Goal: Task Accomplishment & Management: Manage account settings

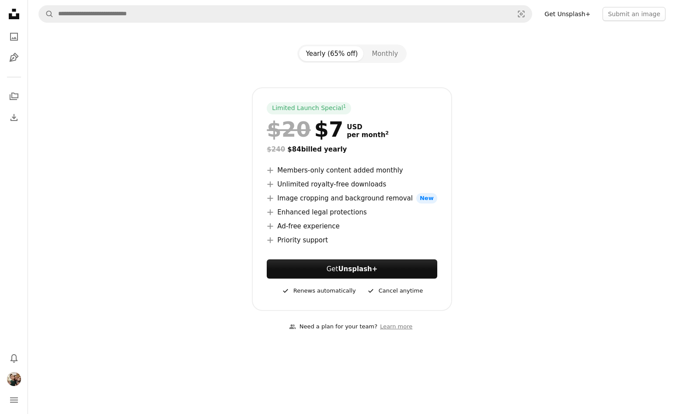
scroll to position [62, 0]
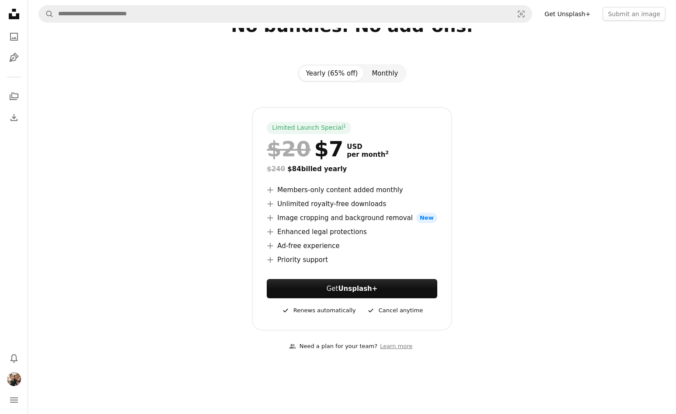
click at [375, 75] on button "Monthly" at bounding box center [384, 73] width 40 height 15
click at [343, 78] on button "Yearly (65% off)" at bounding box center [332, 73] width 66 height 15
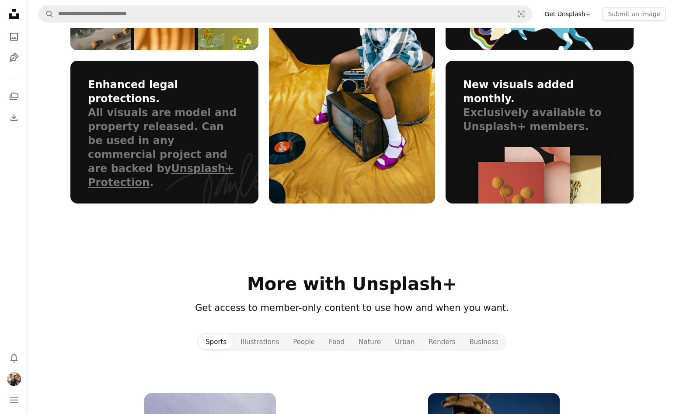
scroll to position [538, 0]
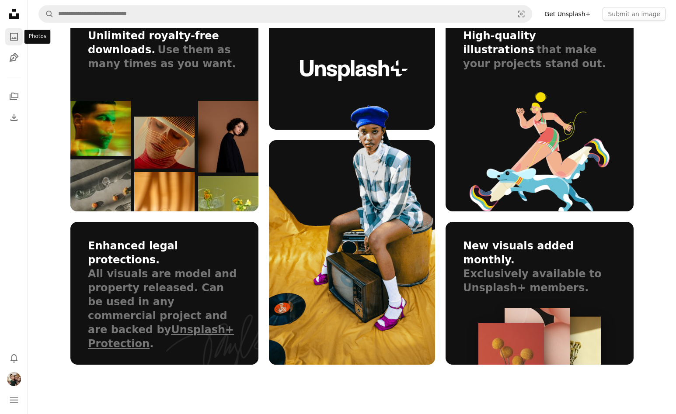
click at [14, 38] on icon "Photos" at bounding box center [14, 37] width 8 height 8
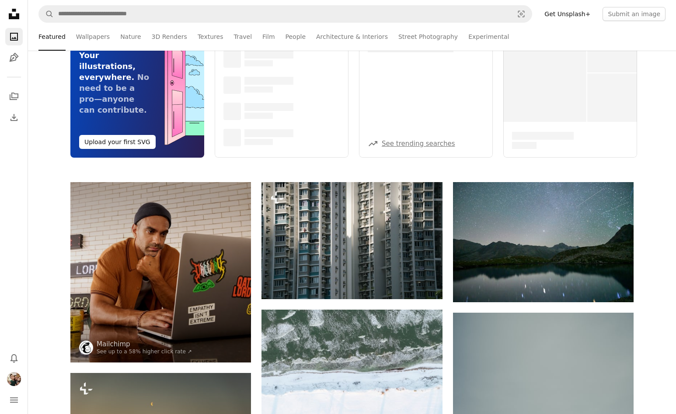
scroll to position [71, 0]
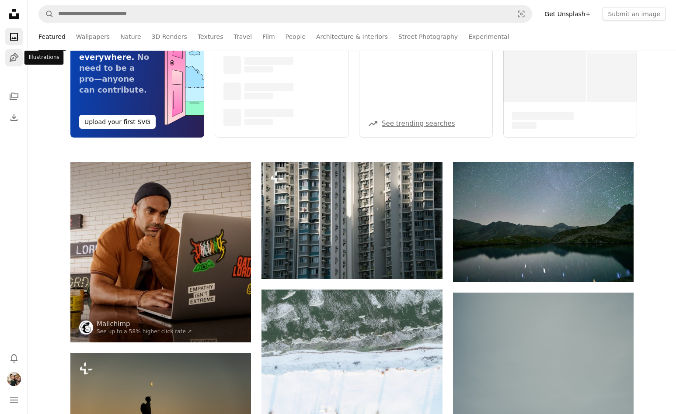
click at [17, 62] on icon "Pen Tool" at bounding box center [14, 57] width 10 height 10
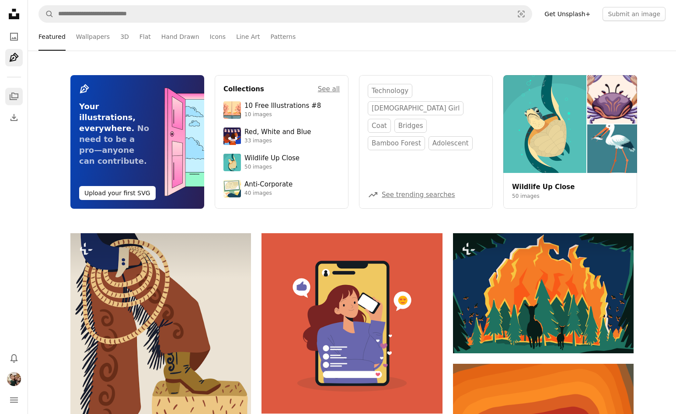
click at [17, 97] on icon "Collections" at bounding box center [14, 96] width 9 height 7
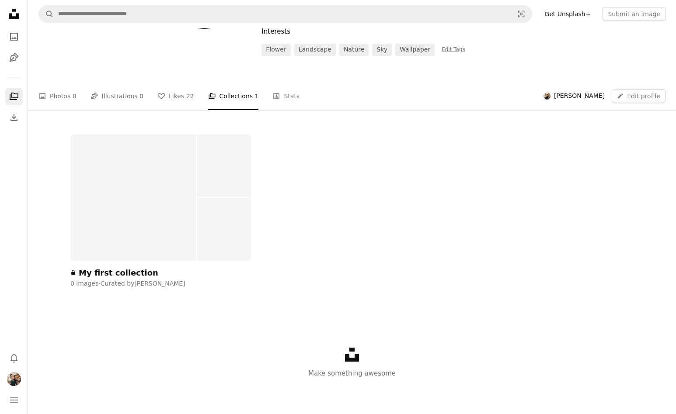
scroll to position [56, 0]
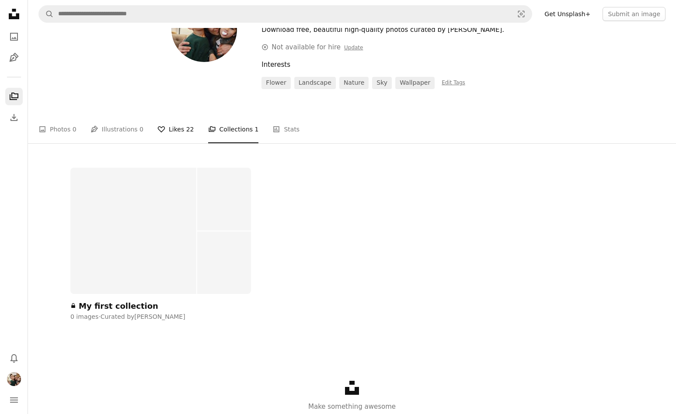
click at [174, 128] on link "A heart Likes 22" at bounding box center [175, 129] width 37 height 28
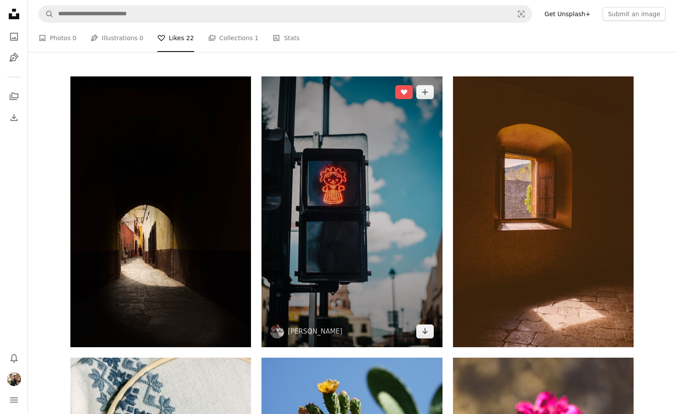
scroll to position [149, 0]
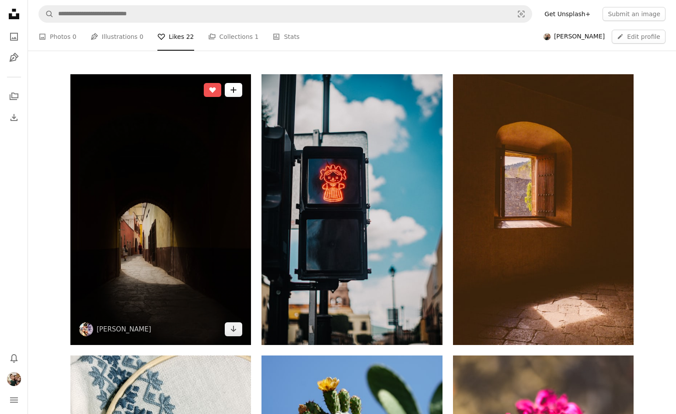
click at [231, 90] on icon "Add to Collection" at bounding box center [234, 90] width 6 height 6
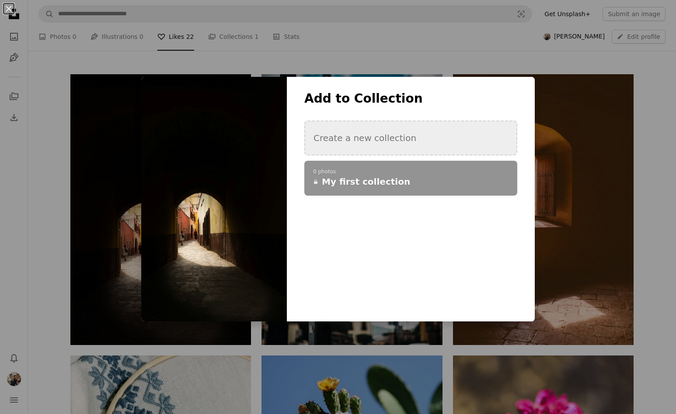
click at [391, 140] on button "Create a new collection" at bounding box center [410, 138] width 213 height 35
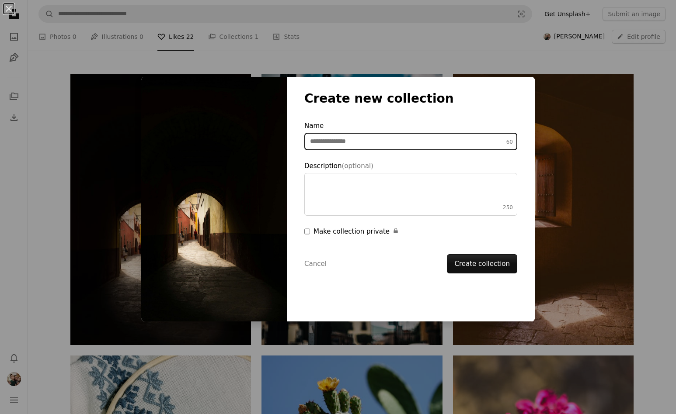
click at [372, 142] on input "Name 60" at bounding box center [410, 141] width 213 height 17
type input "******"
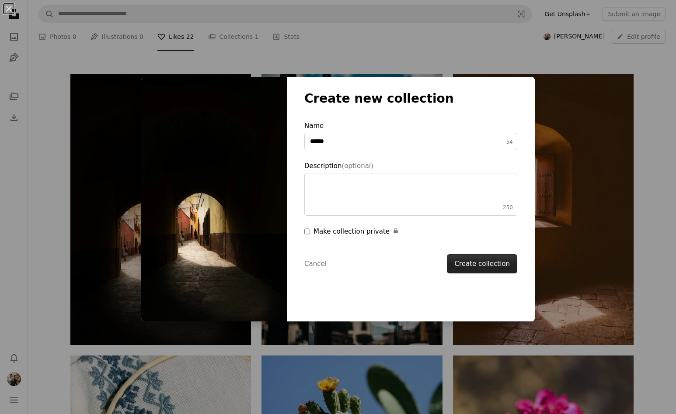
click at [472, 264] on button "Create collection" at bounding box center [482, 263] width 70 height 19
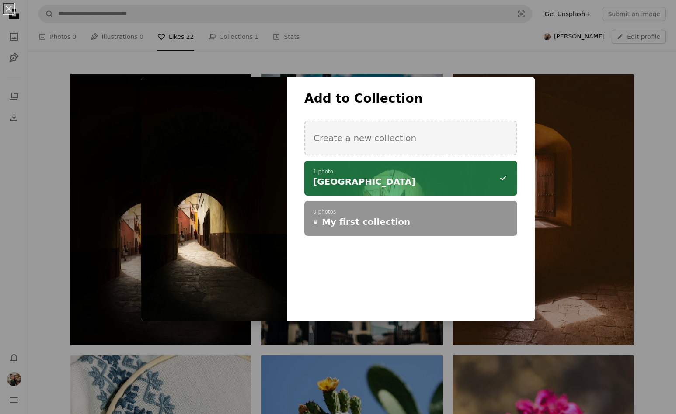
click at [177, 246] on div at bounding box center [214, 199] width 146 height 245
click at [10, 9] on button "An X shape" at bounding box center [8, 8] width 10 height 10
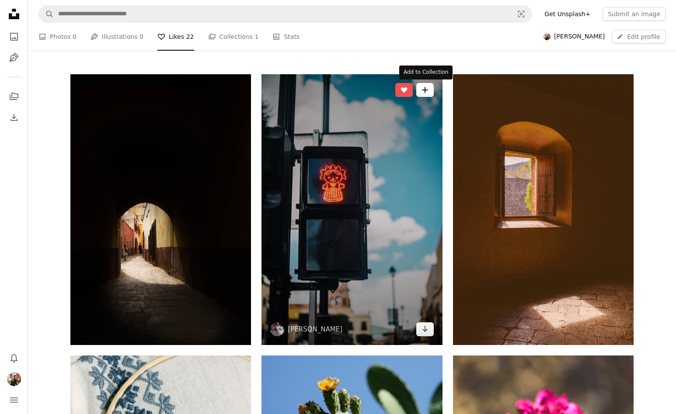
click at [430, 91] on button "A plus sign" at bounding box center [424, 90] width 17 height 14
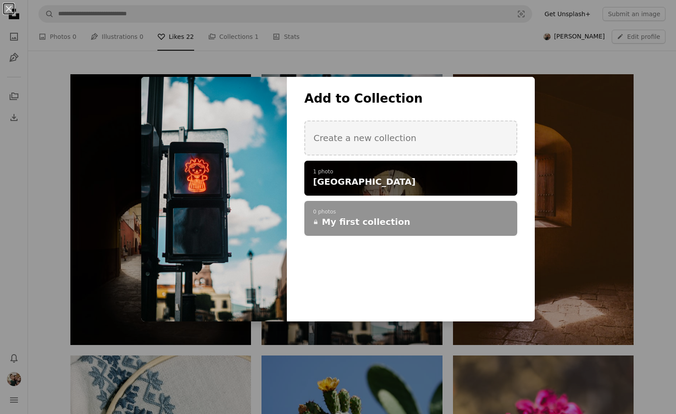
click at [356, 173] on p "1 photo" at bounding box center [410, 172] width 195 height 7
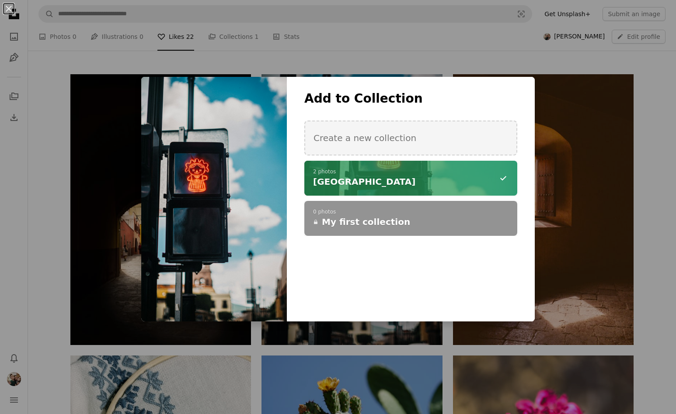
click at [588, 111] on div "An X shape Add to Collection Create a new collection A checkmark A minus sign 2…" at bounding box center [338, 207] width 676 height 414
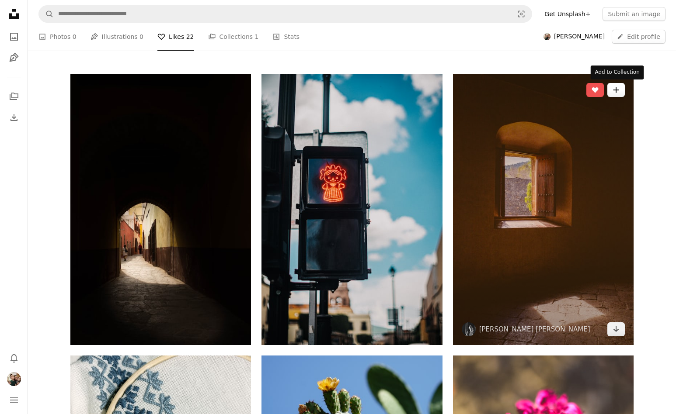
click at [614, 91] on icon "A plus sign" at bounding box center [615, 90] width 7 height 7
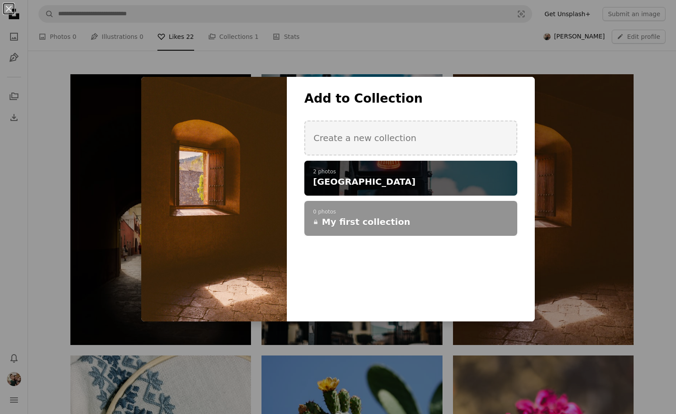
click at [374, 183] on h4 "[GEOGRAPHIC_DATA]" at bounding box center [406, 182] width 186 height 12
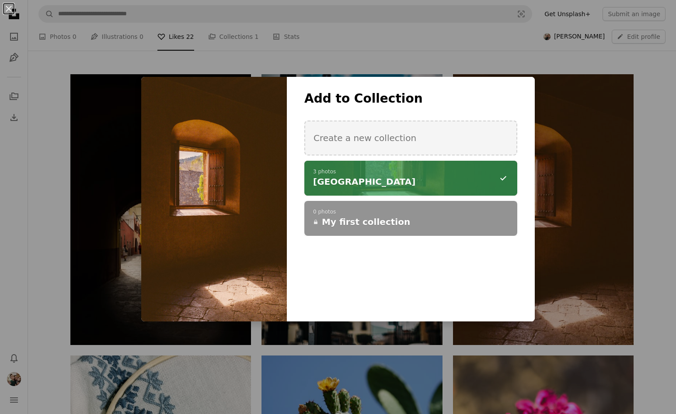
click at [47, 192] on div "An X shape Add to Collection Create a new collection A checkmark A minus sign 3…" at bounding box center [338, 207] width 676 height 414
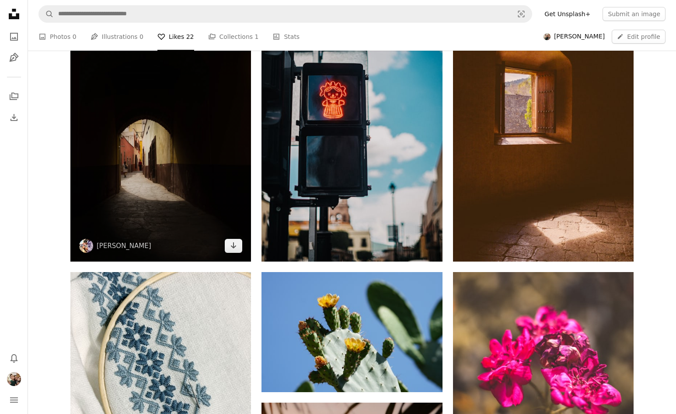
scroll to position [287, 0]
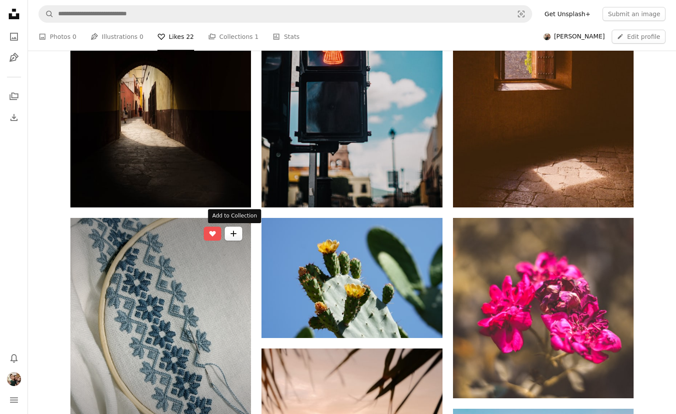
click at [236, 233] on icon "Add to Collection" at bounding box center [234, 234] width 6 height 6
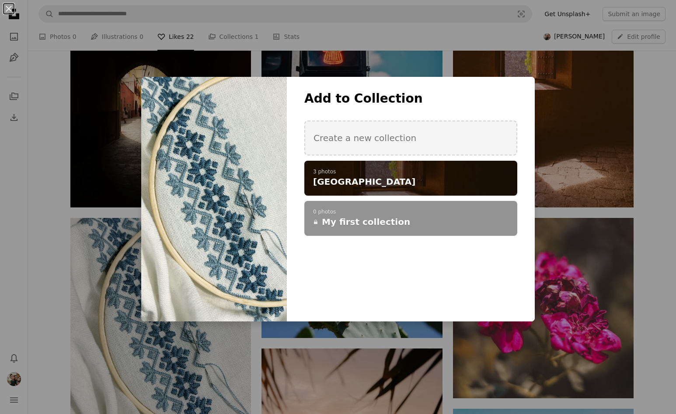
click at [341, 180] on span "[GEOGRAPHIC_DATA]" at bounding box center [364, 182] width 102 height 12
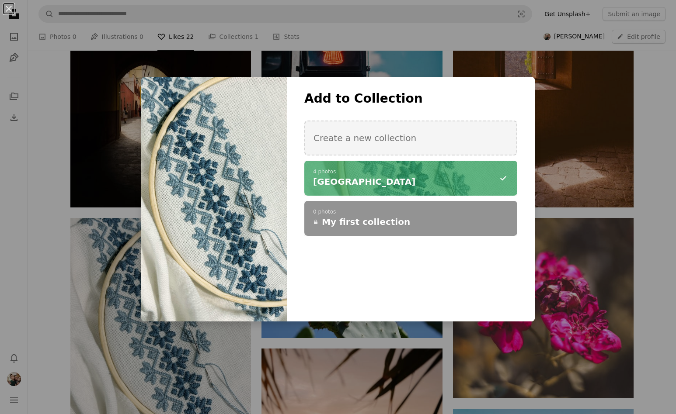
click at [34, 241] on div "An X shape Add to Collection Create a new collection A checkmark A minus sign 4…" at bounding box center [338, 207] width 676 height 414
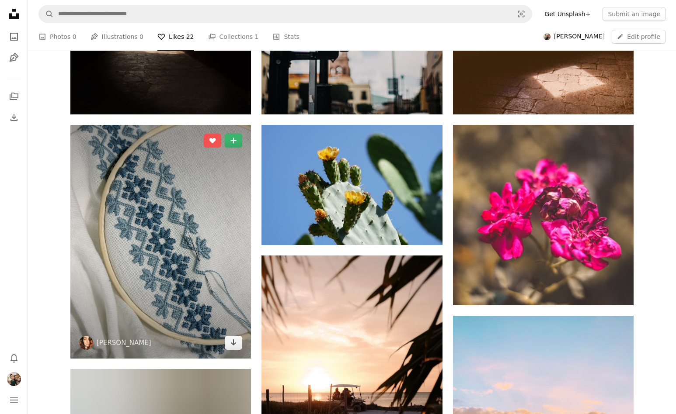
scroll to position [442, 0]
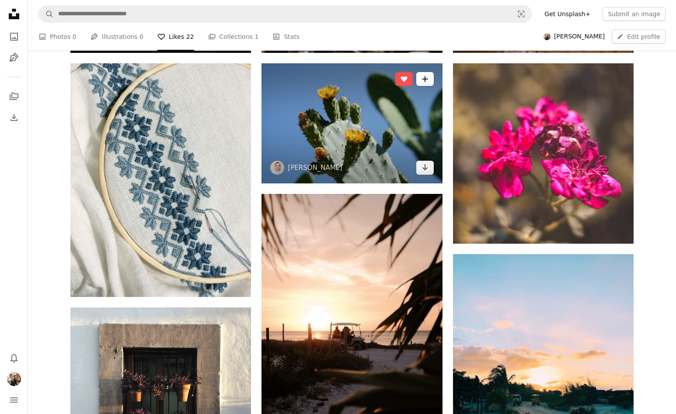
click at [428, 82] on button "A plus sign" at bounding box center [424, 79] width 17 height 14
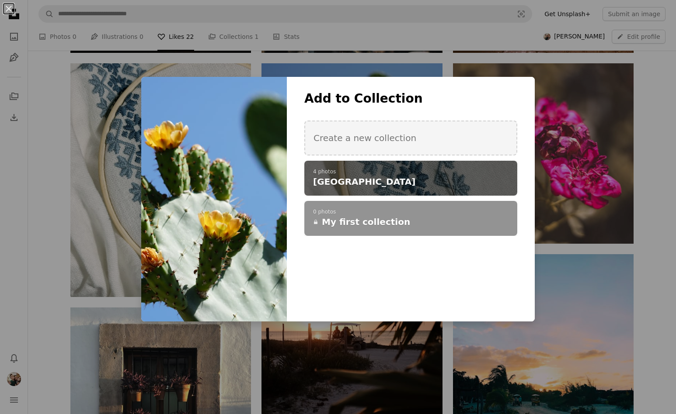
click at [409, 174] on p "4 photos" at bounding box center [410, 172] width 195 height 7
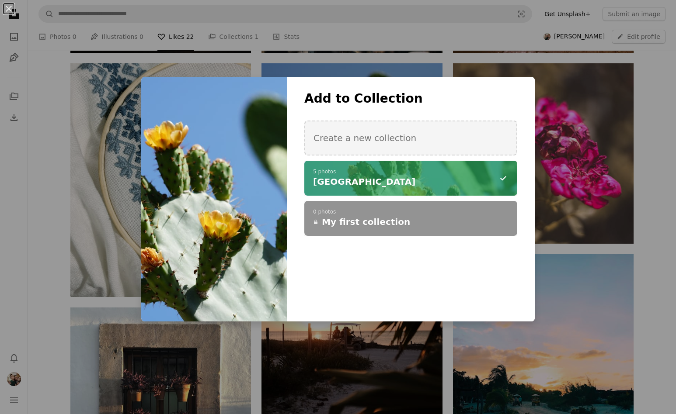
click at [596, 94] on div "An X shape Add to Collection Create a new collection A checkmark A minus sign 5…" at bounding box center [338, 207] width 676 height 414
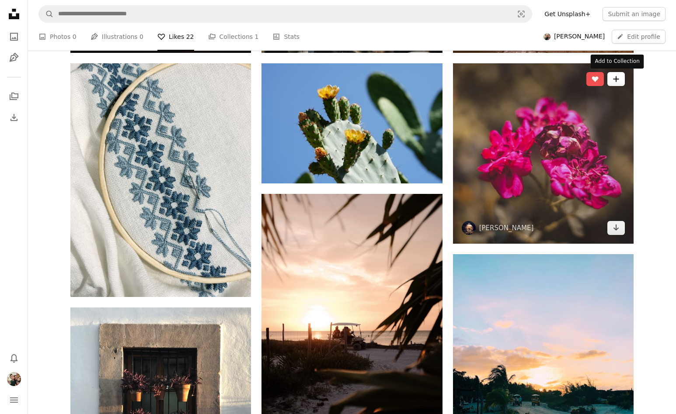
click at [614, 81] on icon "A plus sign" at bounding box center [615, 79] width 7 height 7
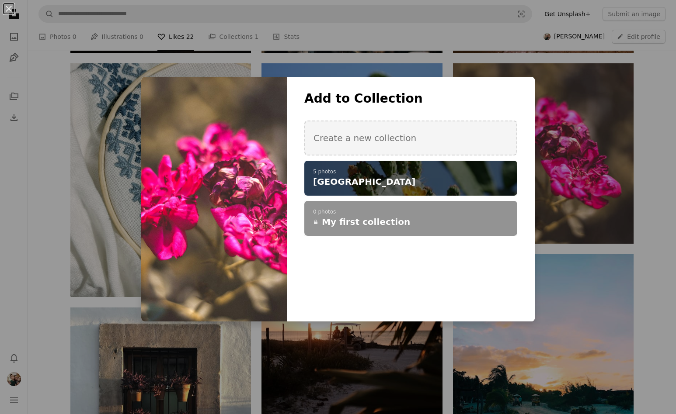
click at [427, 177] on h4 "[GEOGRAPHIC_DATA]" at bounding box center [406, 182] width 186 height 12
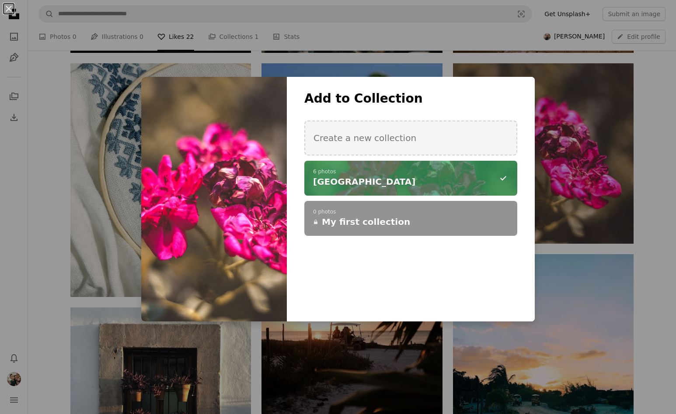
click at [632, 274] on div "An X shape Add to Collection Create a new collection A checkmark A minus sign 6…" at bounding box center [338, 207] width 676 height 414
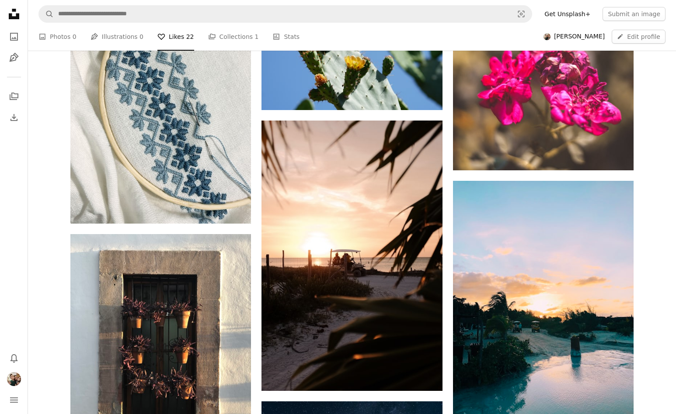
scroll to position [531, 0]
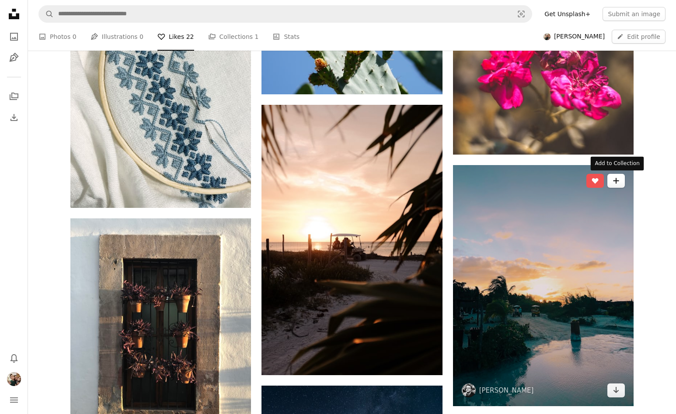
click at [615, 176] on button "A plus sign" at bounding box center [615, 181] width 17 height 14
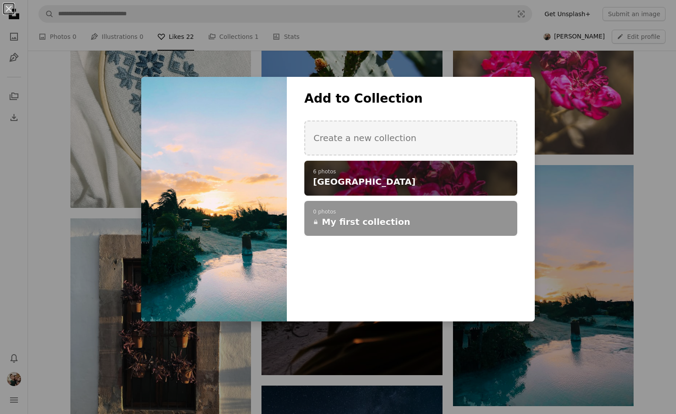
click at [399, 172] on p "6 photos" at bounding box center [410, 172] width 195 height 7
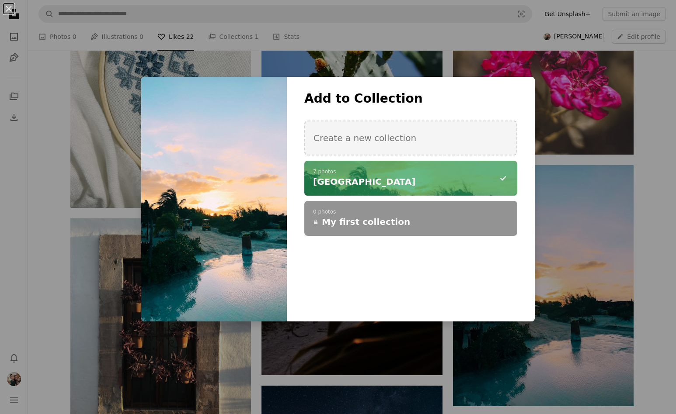
click at [354, 358] on div "An X shape Add to Collection Create a new collection A checkmark A minus sign 7…" at bounding box center [338, 207] width 676 height 414
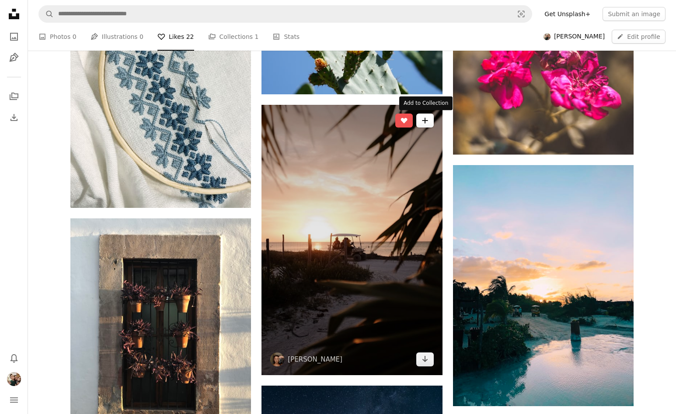
click at [423, 120] on icon "A plus sign" at bounding box center [424, 120] width 7 height 7
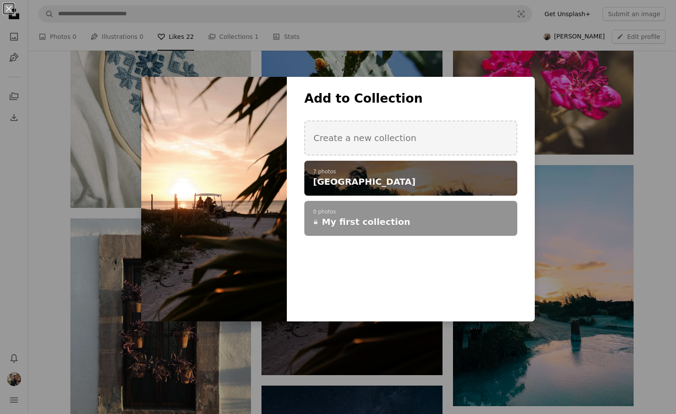
click at [392, 187] on h4 "[GEOGRAPHIC_DATA]" at bounding box center [406, 182] width 186 height 12
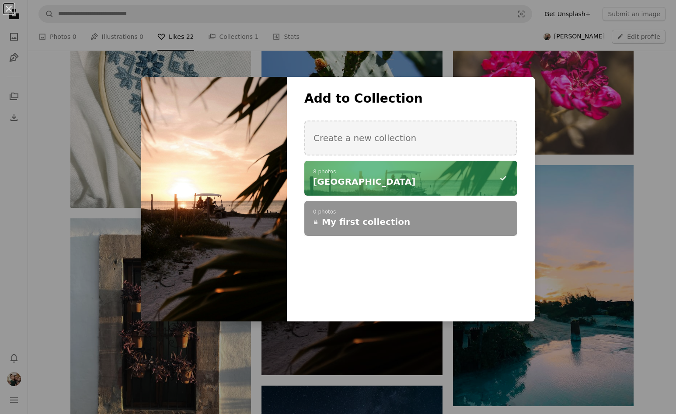
click at [128, 281] on div "An X shape Add to Collection Create a new collection A checkmark A minus sign 8…" at bounding box center [338, 207] width 676 height 414
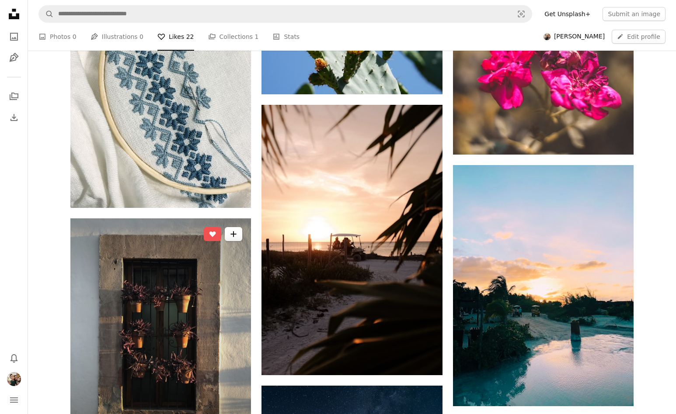
click at [232, 232] on icon "A plus sign" at bounding box center [233, 234] width 7 height 7
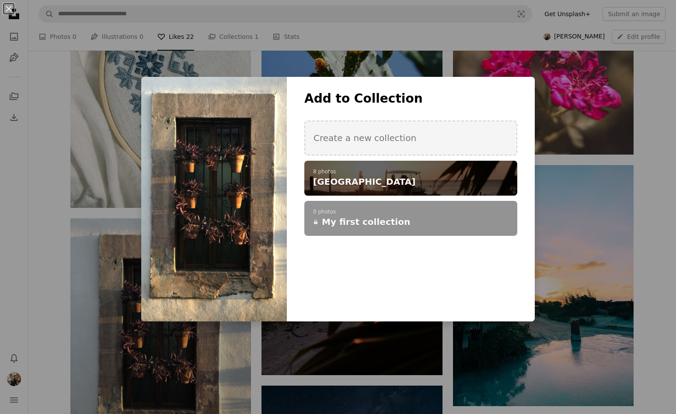
click at [341, 173] on p "8 photos" at bounding box center [410, 172] width 195 height 7
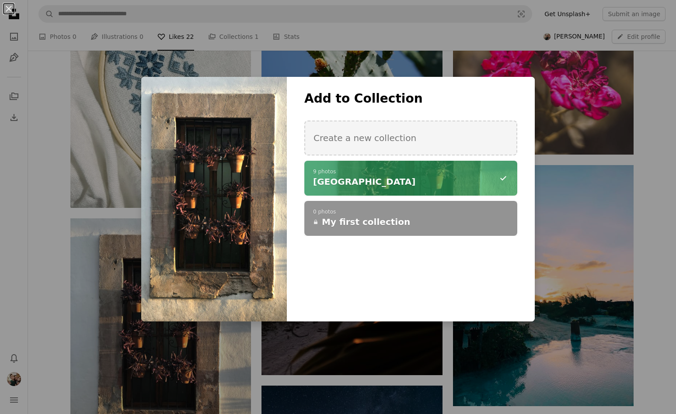
click at [106, 177] on div "An X shape Add to Collection Create a new collection A checkmark A minus sign 9…" at bounding box center [338, 207] width 676 height 414
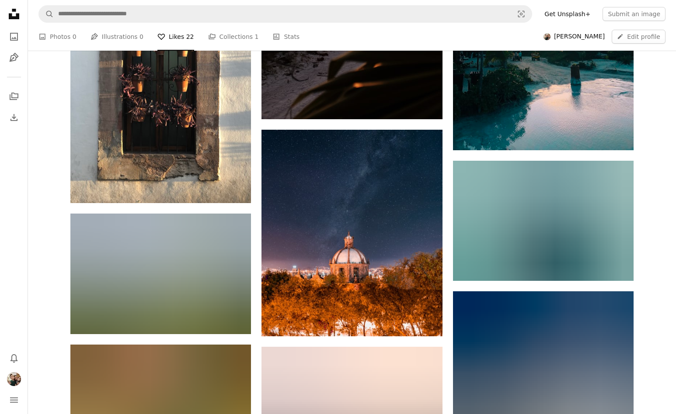
scroll to position [787, 0]
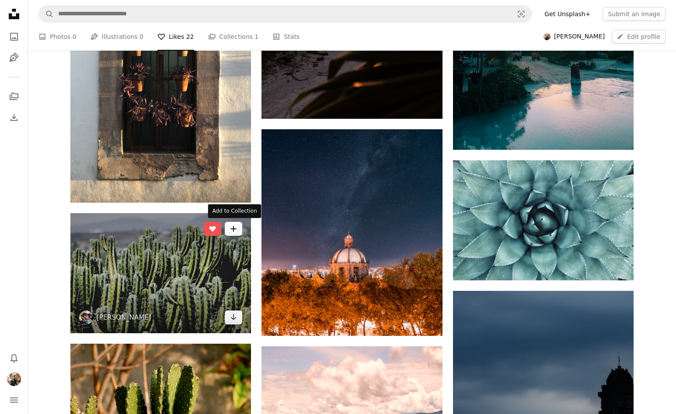
click at [234, 231] on icon "Add to Collection" at bounding box center [234, 229] width 6 height 6
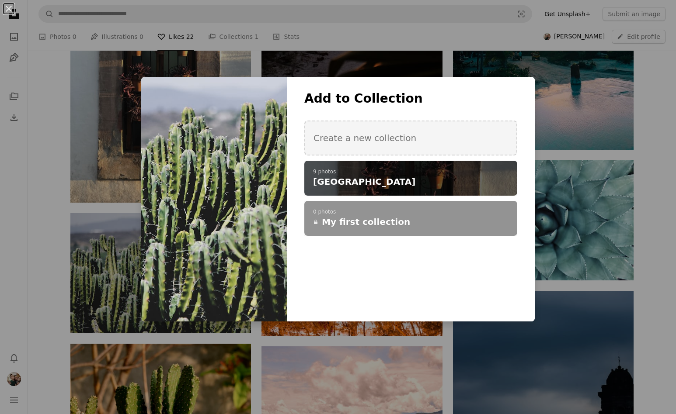
click at [357, 183] on h4 "[GEOGRAPHIC_DATA]" at bounding box center [406, 182] width 186 height 12
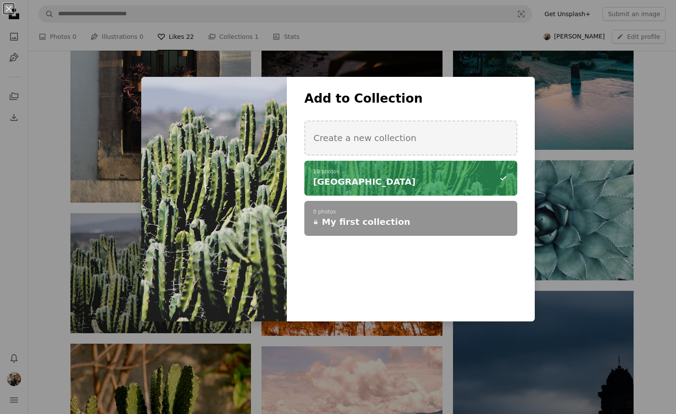
click at [625, 185] on div "An X shape Add to Collection Create a new collection A checkmark A minus sign 1…" at bounding box center [338, 207] width 676 height 414
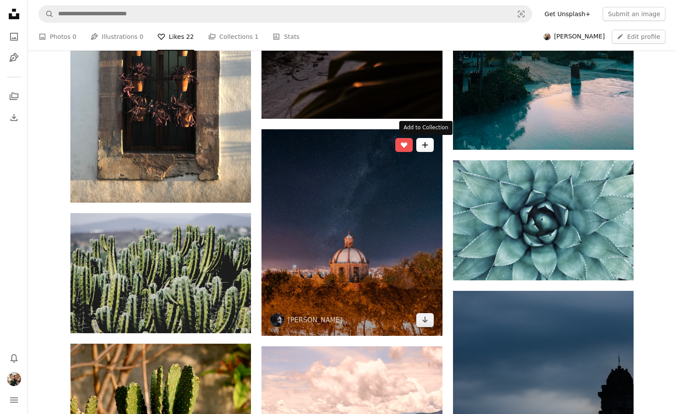
click at [428, 145] on button "A plus sign" at bounding box center [424, 145] width 17 height 14
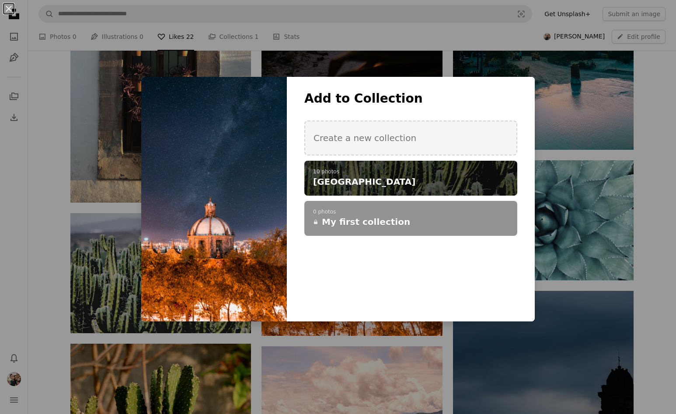
click at [380, 180] on h4 "[GEOGRAPHIC_DATA]" at bounding box center [406, 182] width 186 height 12
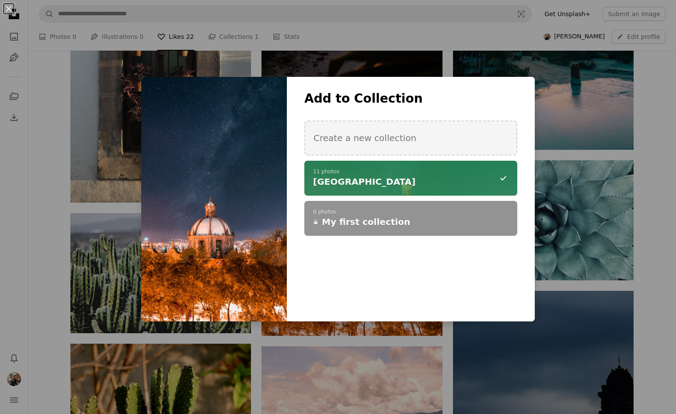
click at [564, 191] on div "An X shape Add to Collection Create a new collection A checkmark A minus sign 1…" at bounding box center [338, 207] width 676 height 414
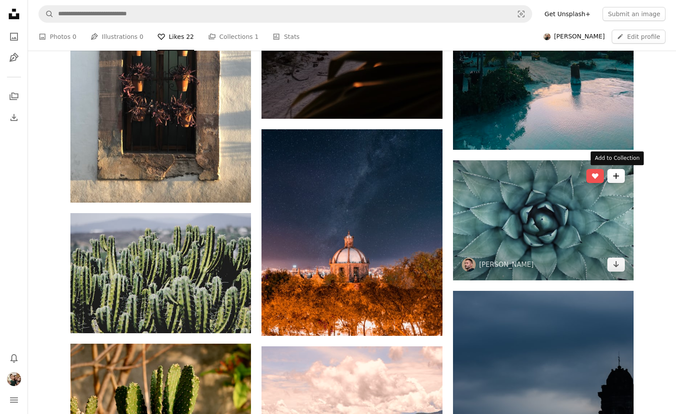
click at [615, 177] on icon "Add to Collection" at bounding box center [616, 176] width 6 height 6
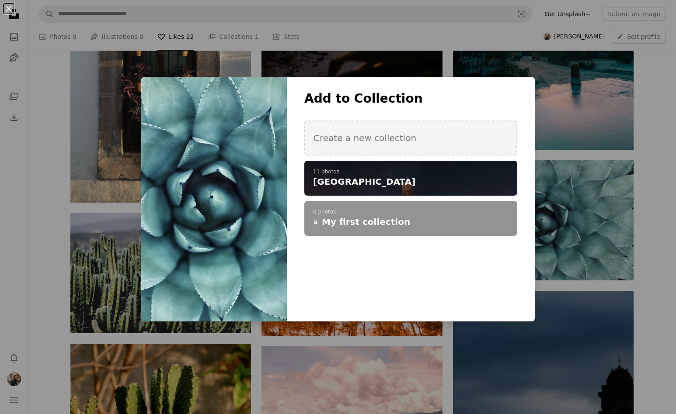
click at [463, 175] on p "11 photos" at bounding box center [410, 172] width 195 height 7
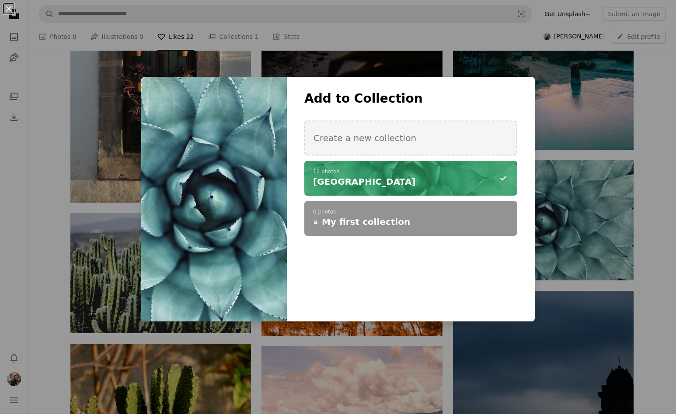
click at [123, 198] on div "An X shape Add to Collection Create a new collection A checkmark A minus sign 1…" at bounding box center [338, 207] width 676 height 414
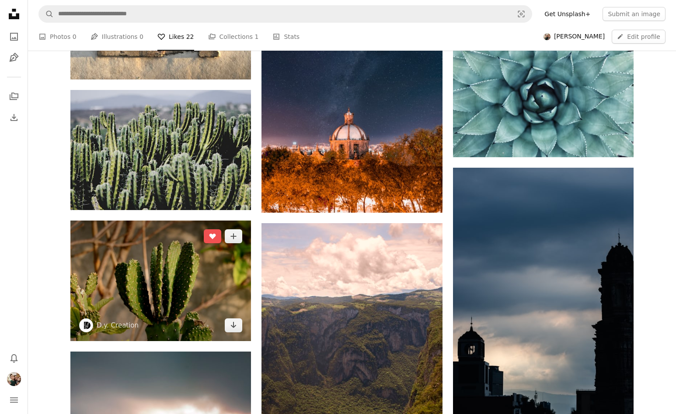
scroll to position [914, 0]
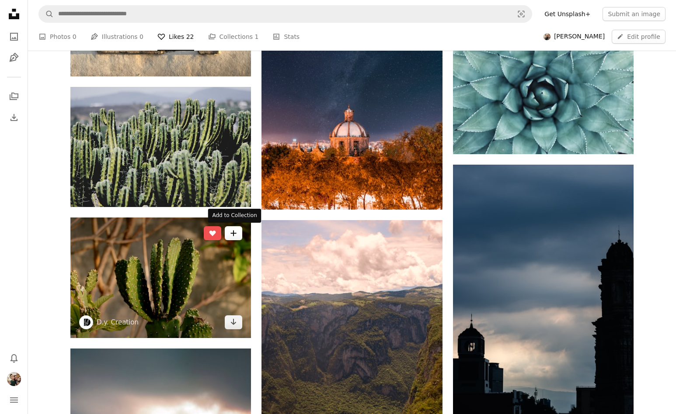
click at [231, 233] on icon "Add to Collection" at bounding box center [234, 234] width 6 height 6
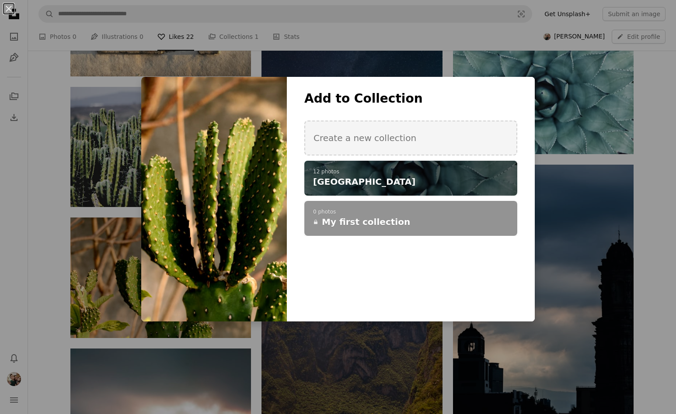
click at [362, 186] on h4 "[GEOGRAPHIC_DATA]" at bounding box center [406, 182] width 186 height 12
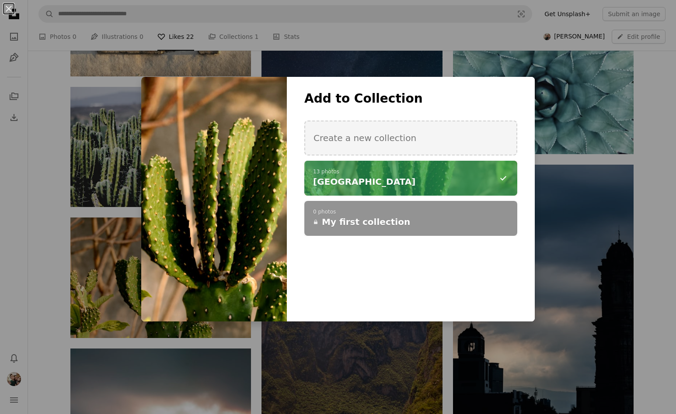
click at [78, 253] on div "An X shape Add to Collection Create a new collection A checkmark A minus sign 1…" at bounding box center [338, 207] width 676 height 414
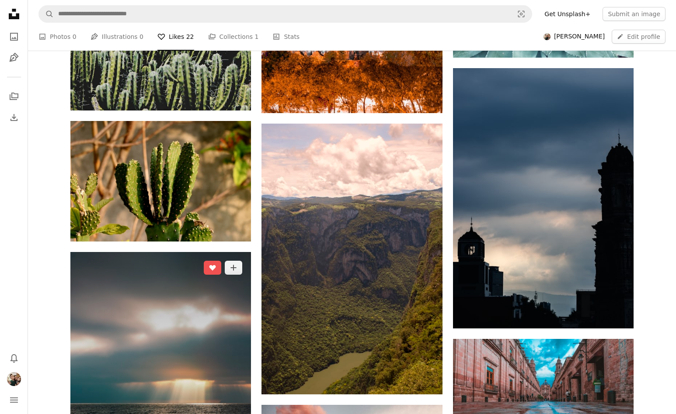
scroll to position [1042, 0]
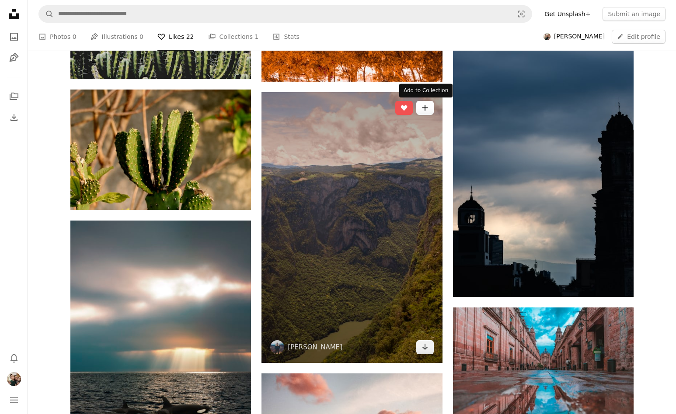
click at [432, 112] on button "A plus sign" at bounding box center [424, 108] width 17 height 14
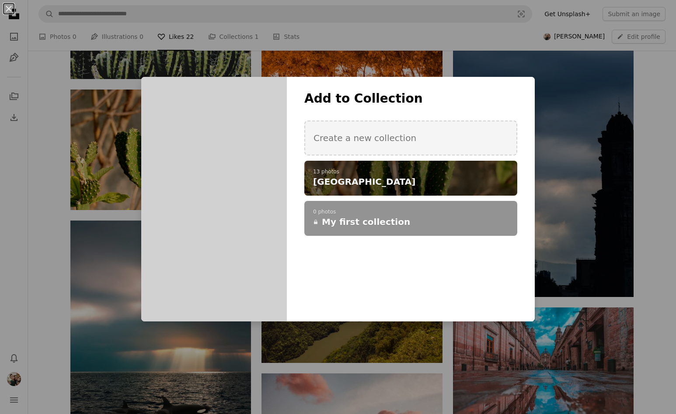
click at [390, 173] on p "13 photos" at bounding box center [410, 172] width 195 height 7
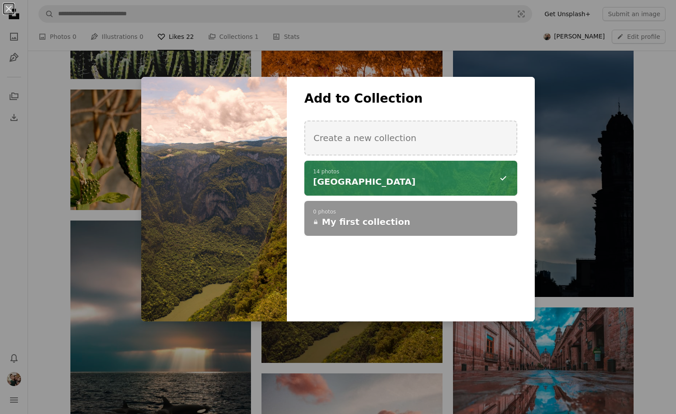
click at [596, 131] on div "An X shape Add to Collection Create a new collection A checkmark A minus sign 1…" at bounding box center [338, 207] width 676 height 414
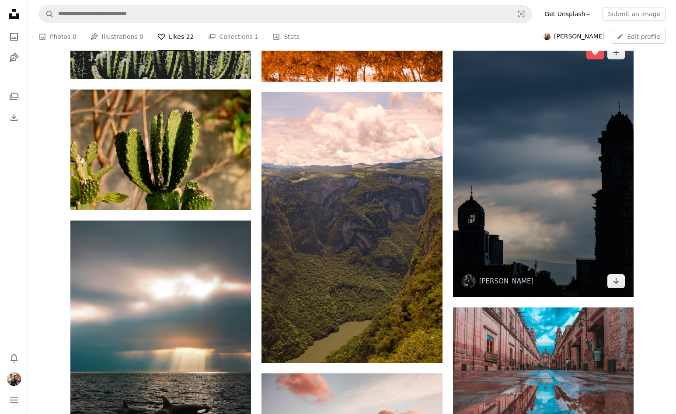
click at [616, 59] on img at bounding box center [543, 167] width 180 height 260
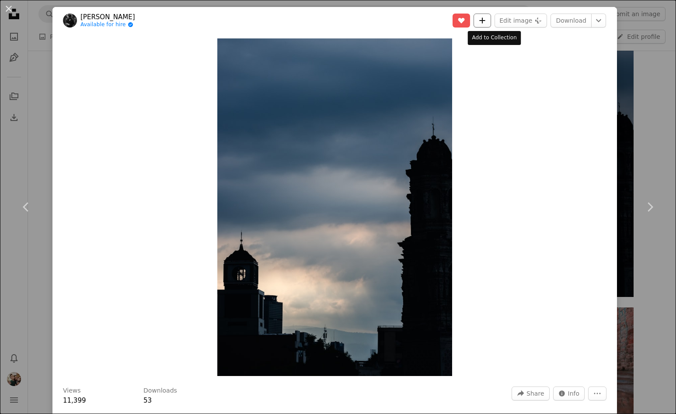
click at [486, 17] on icon "A plus sign" at bounding box center [482, 20] width 7 height 7
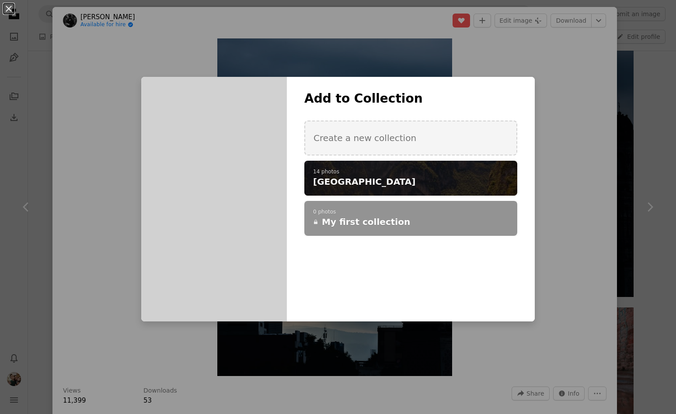
click at [403, 177] on h4 "[GEOGRAPHIC_DATA]" at bounding box center [406, 182] width 186 height 12
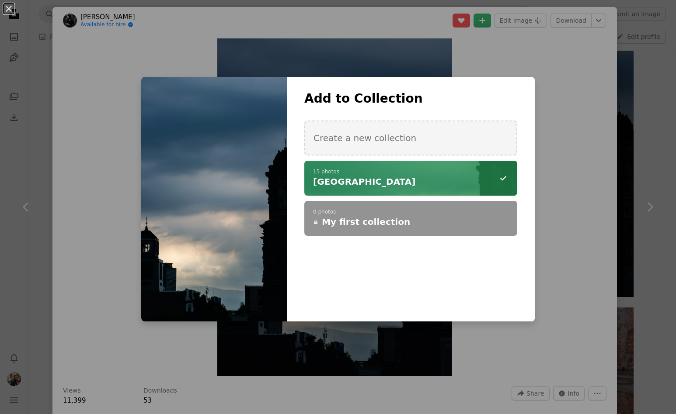
click at [44, 156] on div "An X shape Add to Collection Create a new collection A checkmark A minus sign 1…" at bounding box center [338, 207] width 676 height 414
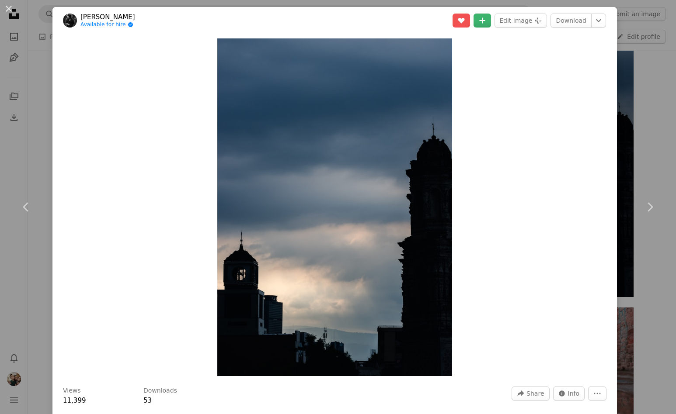
click at [43, 148] on div "An X shape Chevron left Chevron right [PERSON_NAME] Available for hire A checkm…" at bounding box center [338, 207] width 676 height 414
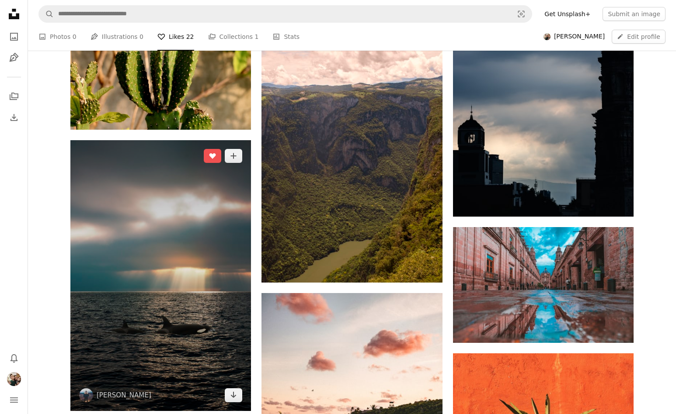
scroll to position [1126, 0]
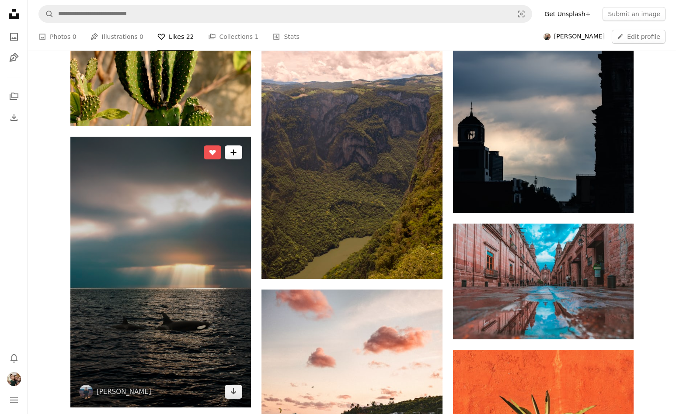
click at [237, 153] on button "A plus sign" at bounding box center [233, 153] width 17 height 14
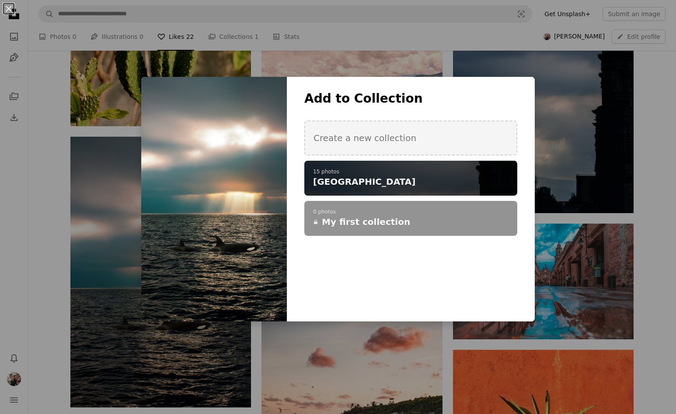
click at [361, 178] on h4 "[GEOGRAPHIC_DATA]" at bounding box center [406, 182] width 186 height 12
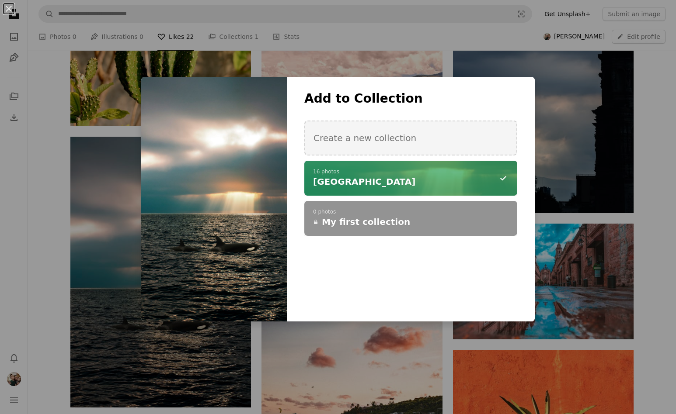
click at [39, 210] on div "An X shape Add to Collection Create a new collection A checkmark A minus sign 1…" at bounding box center [338, 207] width 676 height 414
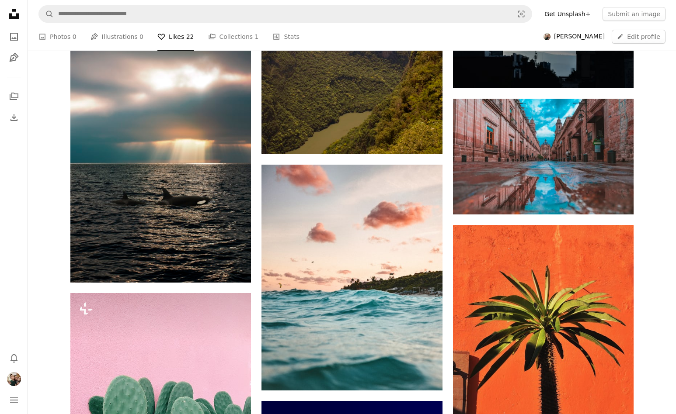
scroll to position [1263, 0]
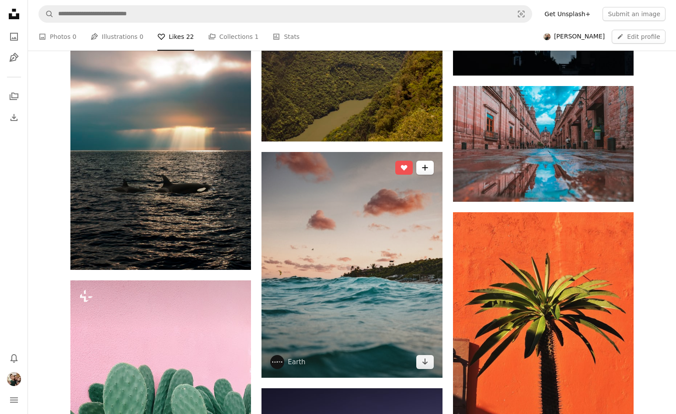
click at [422, 171] on icon "A plus sign" at bounding box center [424, 167] width 7 height 7
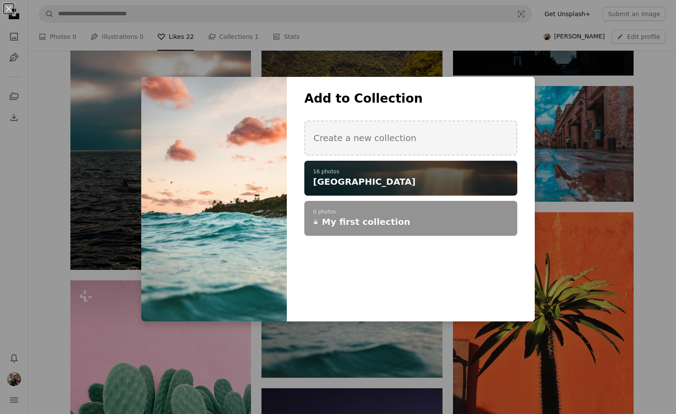
click at [375, 187] on h4 "[GEOGRAPHIC_DATA]" at bounding box center [406, 182] width 186 height 12
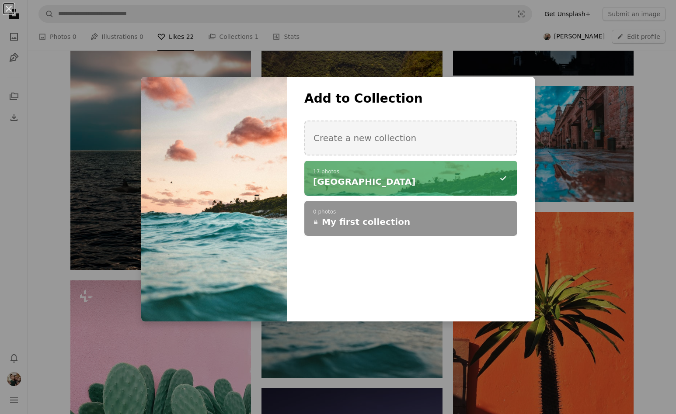
click at [583, 135] on div "An X shape Add to Collection Create a new collection A checkmark A minus sign 1…" at bounding box center [338, 207] width 676 height 414
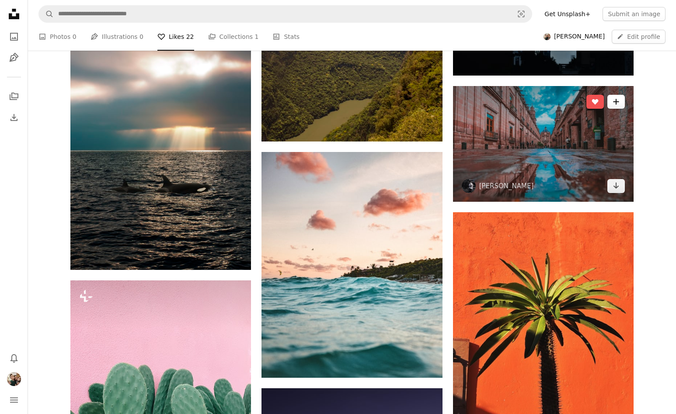
click at [615, 104] on icon "Add to Collection" at bounding box center [616, 102] width 6 height 6
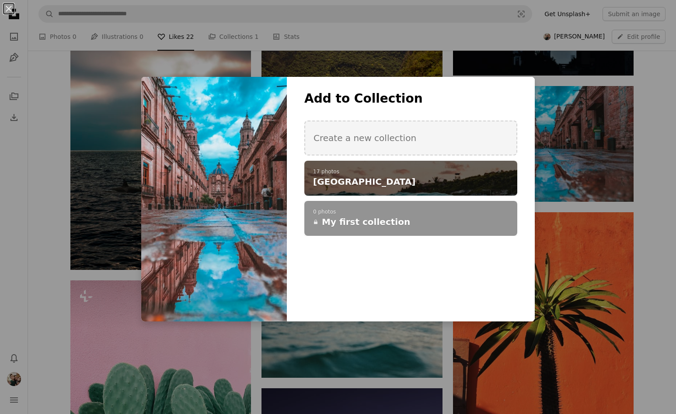
click at [455, 181] on h4 "[GEOGRAPHIC_DATA]" at bounding box center [406, 182] width 186 height 12
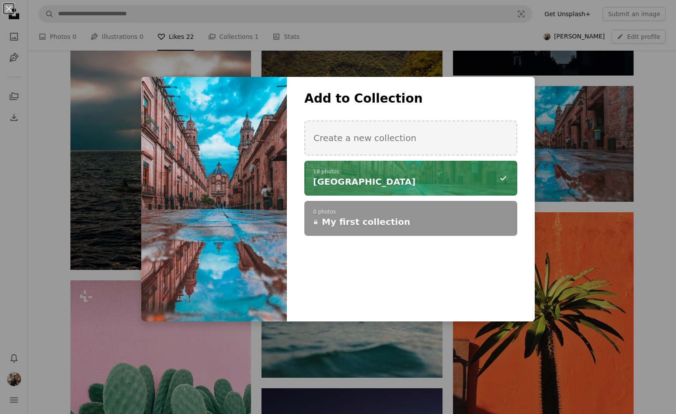
click at [384, 349] on div "An X shape Add to Collection Create a new collection A checkmark A minus sign 1…" at bounding box center [338, 207] width 676 height 414
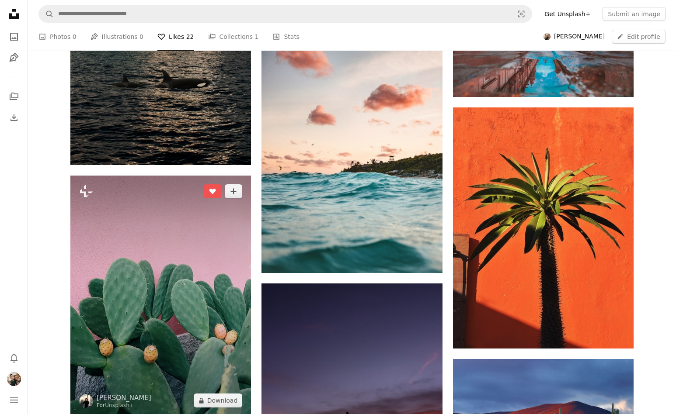
scroll to position [1374, 0]
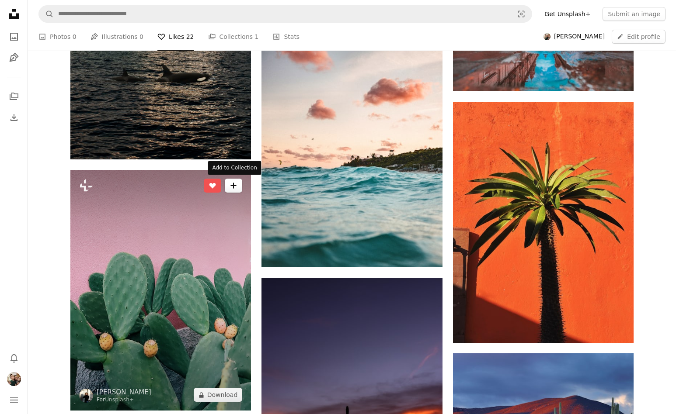
click at [230, 185] on icon "A plus sign" at bounding box center [233, 185] width 7 height 7
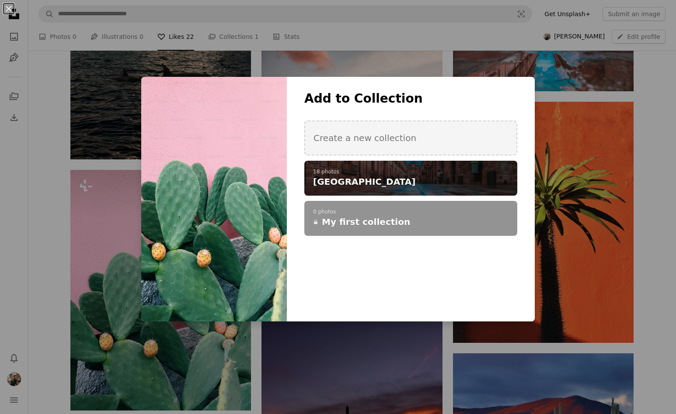
click at [343, 176] on h4 "[GEOGRAPHIC_DATA]" at bounding box center [406, 182] width 186 height 12
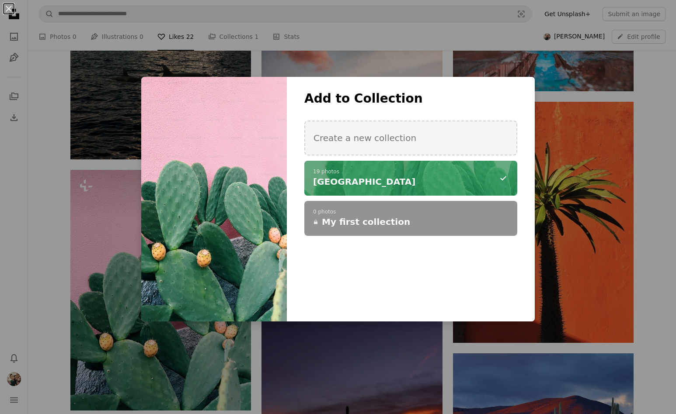
click at [608, 151] on div "An X shape Add to Collection Create a new collection A checkmark A minus sign 1…" at bounding box center [338, 207] width 676 height 414
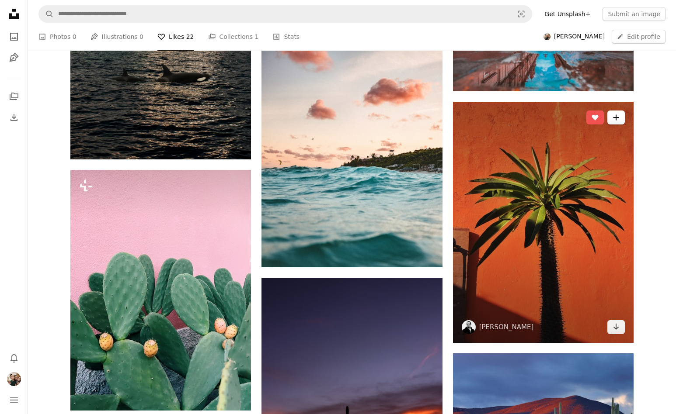
click at [616, 121] on icon "A plus sign" at bounding box center [615, 117] width 7 height 7
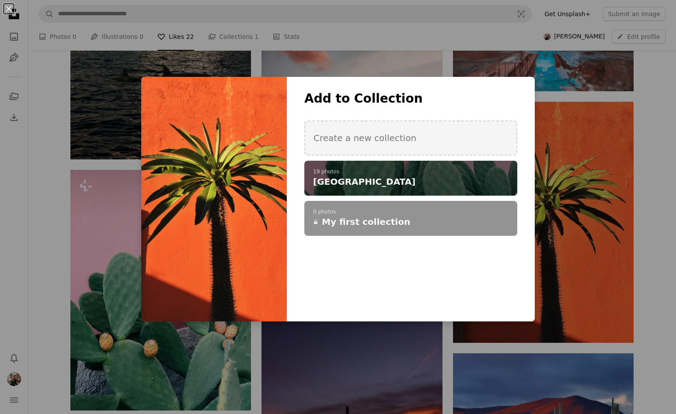
click at [467, 179] on h4 "[GEOGRAPHIC_DATA]" at bounding box center [406, 182] width 186 height 12
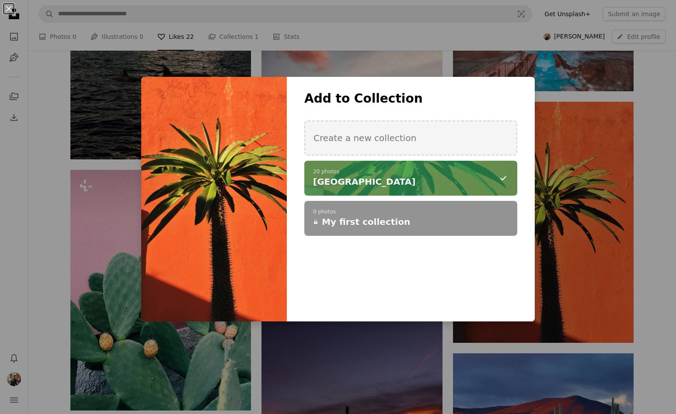
click at [383, 346] on div "An X shape Add to Collection Create a new collection A checkmark A minus sign 2…" at bounding box center [338, 207] width 676 height 414
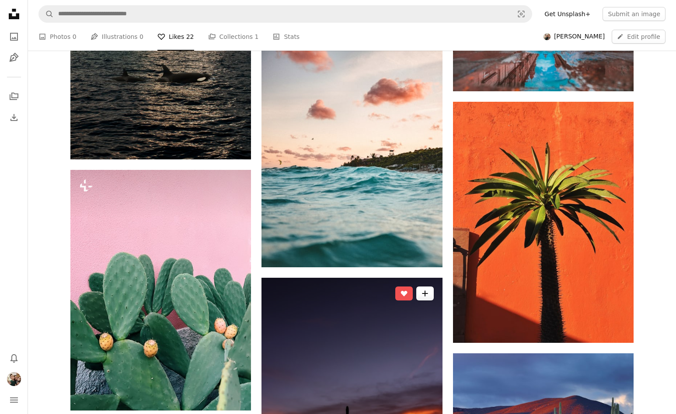
click at [421, 289] on button "A plus sign" at bounding box center [424, 294] width 17 height 14
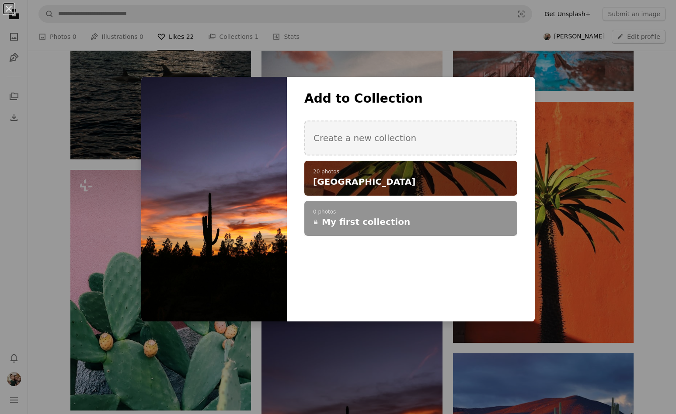
click at [402, 191] on div "A checkmark A plus sign 20 photos [GEOGRAPHIC_DATA]" at bounding box center [410, 178] width 213 height 35
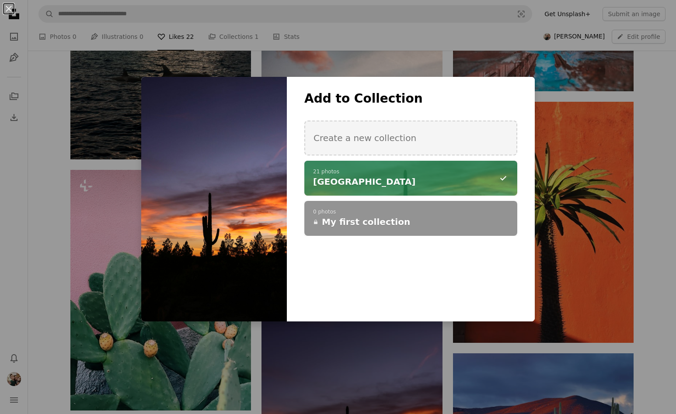
click at [604, 241] on div "An X shape Add to Collection Create a new collection A checkmark A minus sign 2…" at bounding box center [338, 207] width 676 height 414
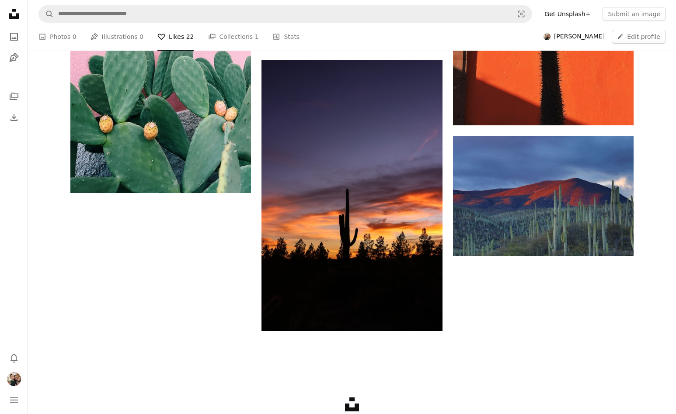
scroll to position [1595, 0]
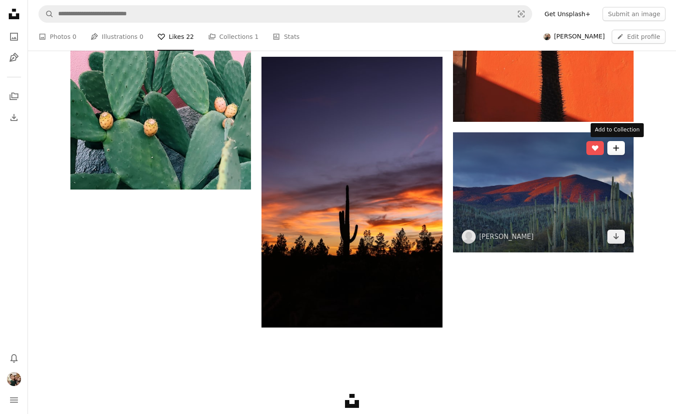
click at [616, 148] on icon "Add to Collection" at bounding box center [616, 148] width 6 height 6
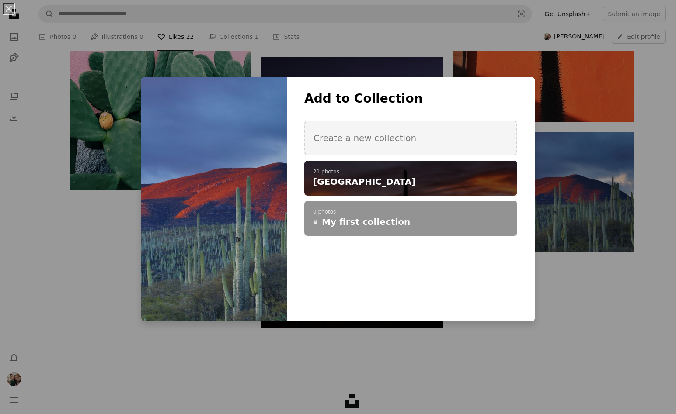
click at [409, 179] on h4 "[GEOGRAPHIC_DATA]" at bounding box center [406, 182] width 186 height 12
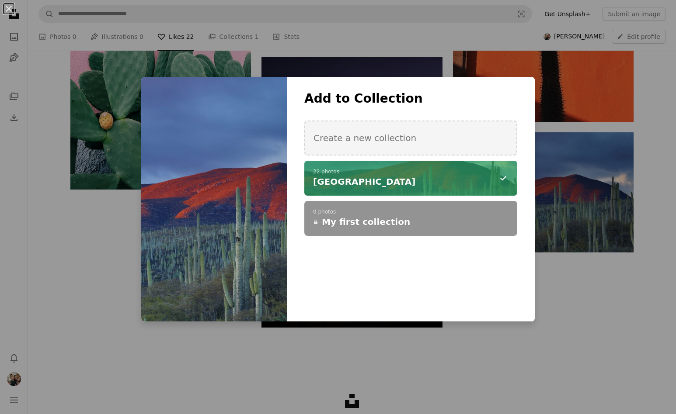
click at [564, 278] on div "An X shape Add to Collection Create a new collection A checkmark A minus sign 2…" at bounding box center [338, 207] width 676 height 414
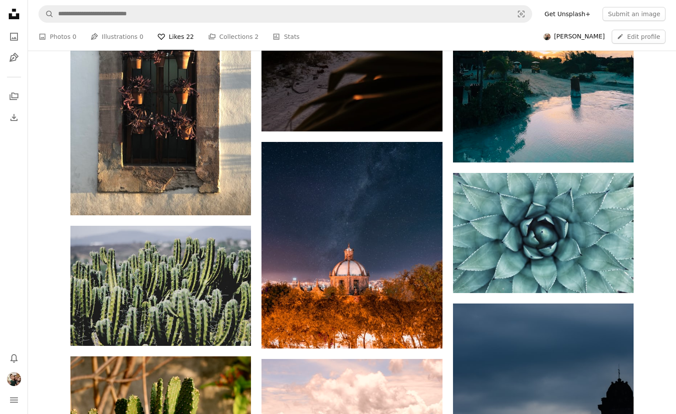
scroll to position [720, 0]
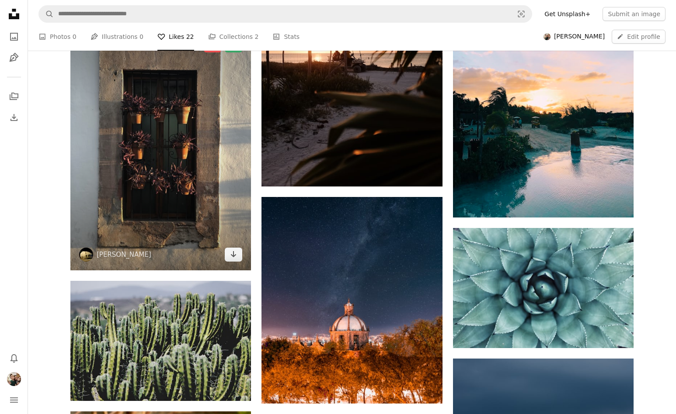
click at [169, 106] on img at bounding box center [160, 150] width 180 height 241
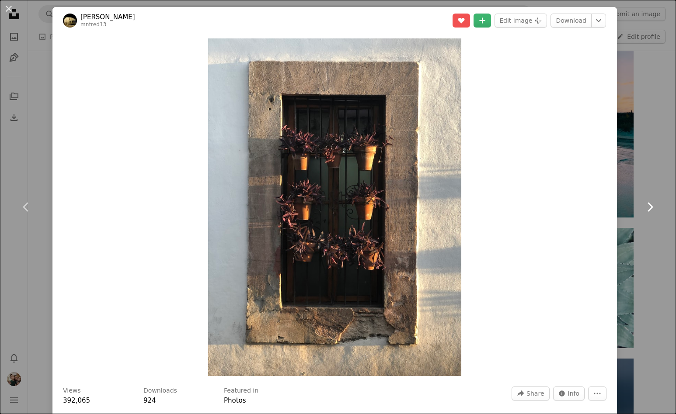
click at [636, 169] on link "Chevron right" at bounding box center [649, 207] width 52 height 84
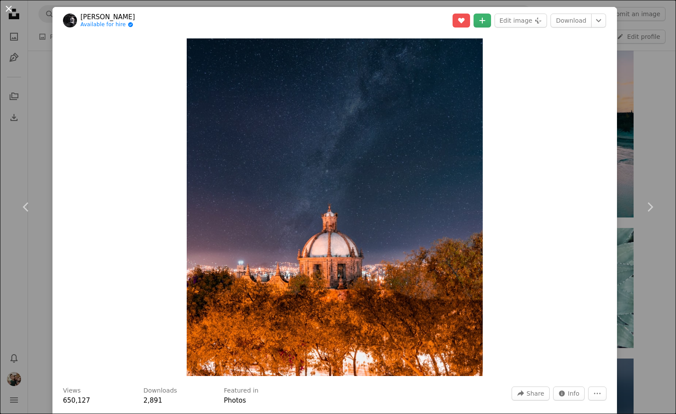
click at [6, 4] on button "An X shape" at bounding box center [8, 8] width 10 height 10
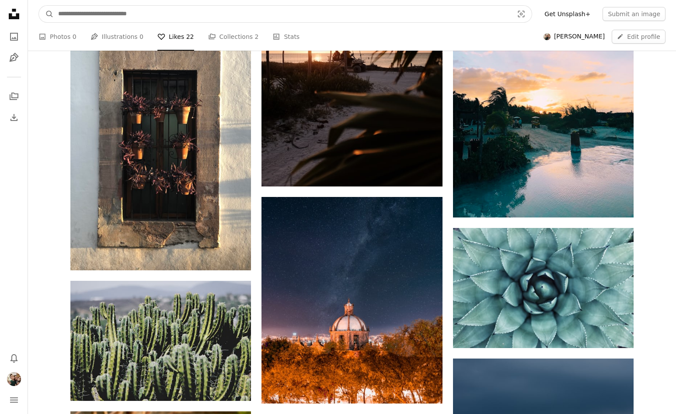
click at [104, 11] on input "Find visuals sitewide" at bounding box center [282, 14] width 457 height 17
type input "*****"
click at [39, 6] on button "A magnifying glass" at bounding box center [46, 14] width 15 height 17
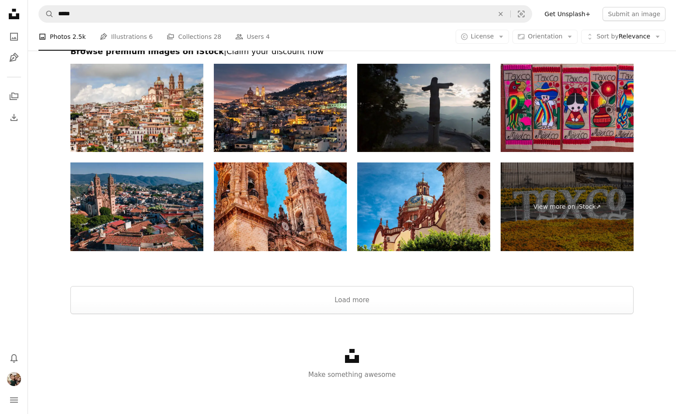
scroll to position [1883, 0]
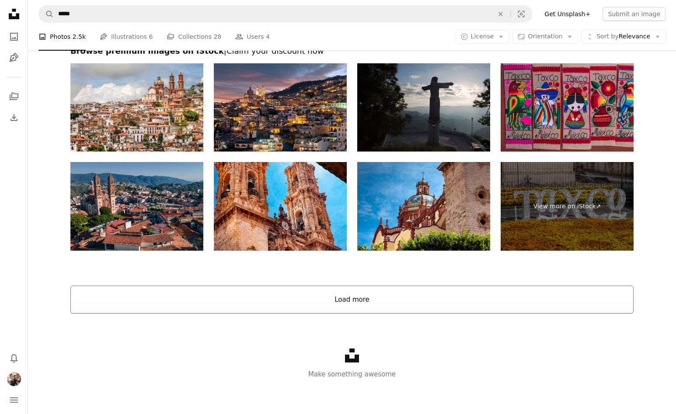
click at [353, 292] on button "Load more" at bounding box center [351, 300] width 563 height 28
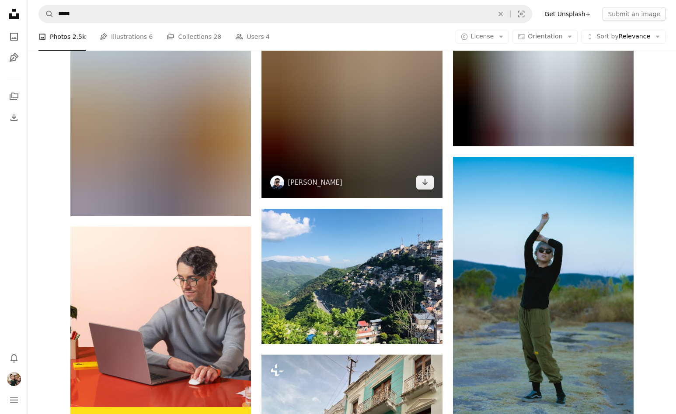
scroll to position [1862, 0]
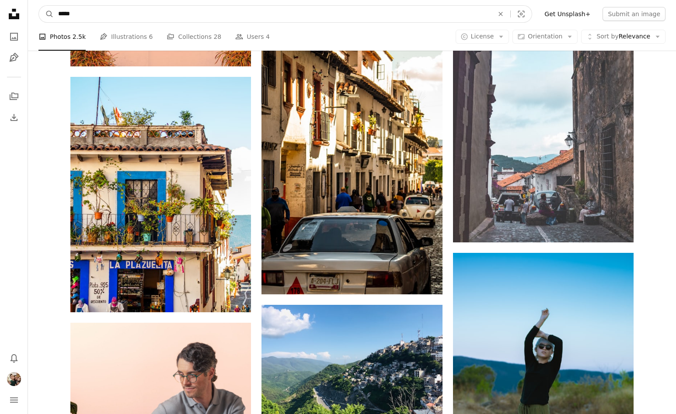
click at [196, 13] on input "*****" at bounding box center [272, 14] width 437 height 17
type input "*"
type input "**********"
click button "A magnifying glass" at bounding box center [46, 14] width 15 height 17
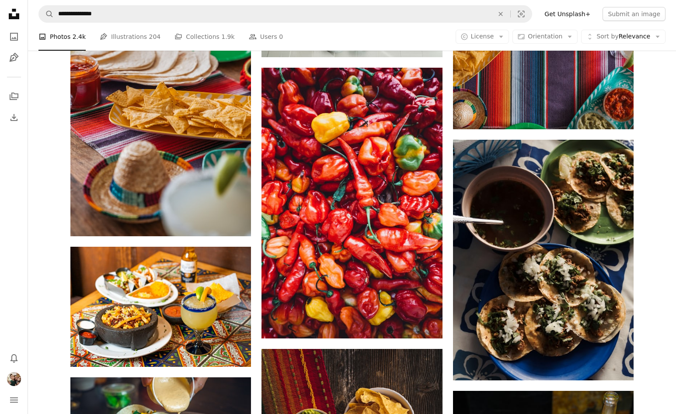
scroll to position [965, 0]
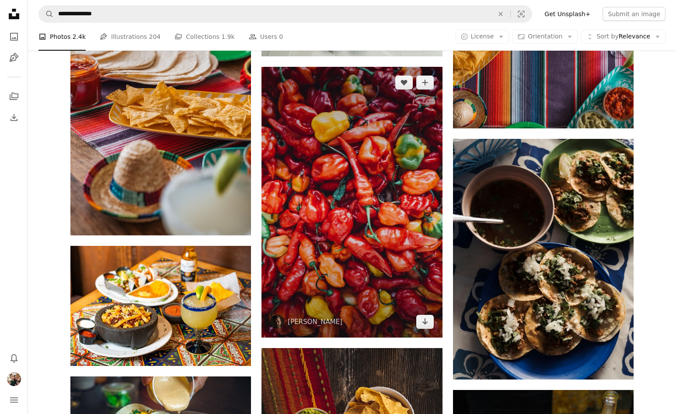
click at [371, 193] on img at bounding box center [351, 202] width 180 height 271
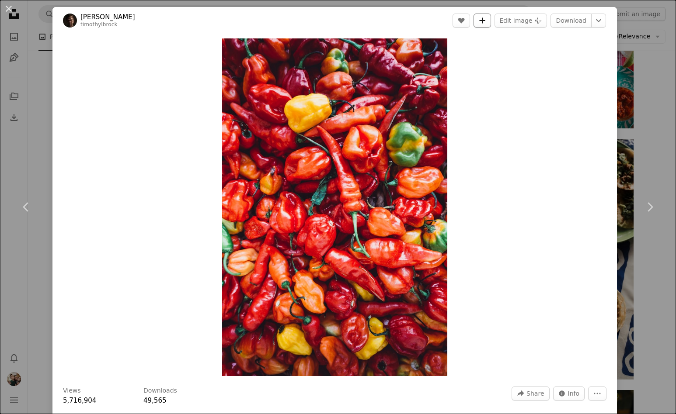
click at [486, 17] on icon "A plus sign" at bounding box center [482, 20] width 7 height 7
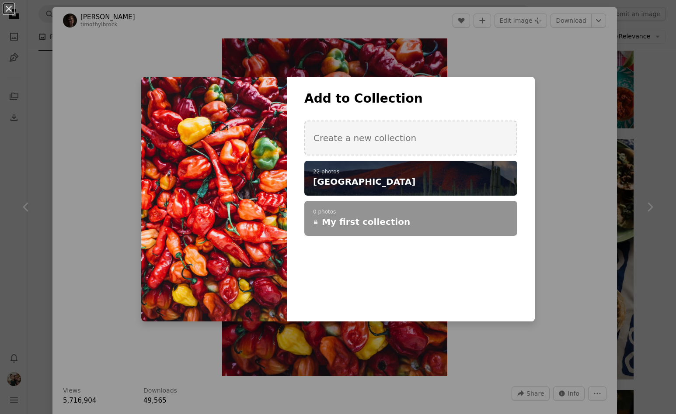
click at [379, 183] on h4 "[GEOGRAPHIC_DATA]" at bounding box center [406, 182] width 186 height 12
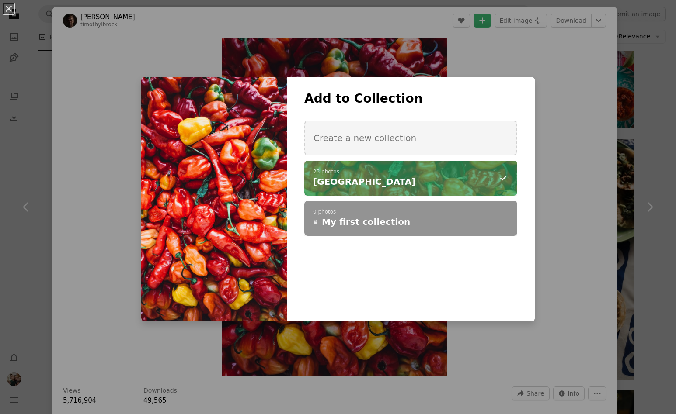
click at [567, 76] on div "An X shape Add to Collection Create a new collection A checkmark A minus sign 2…" at bounding box center [338, 207] width 676 height 414
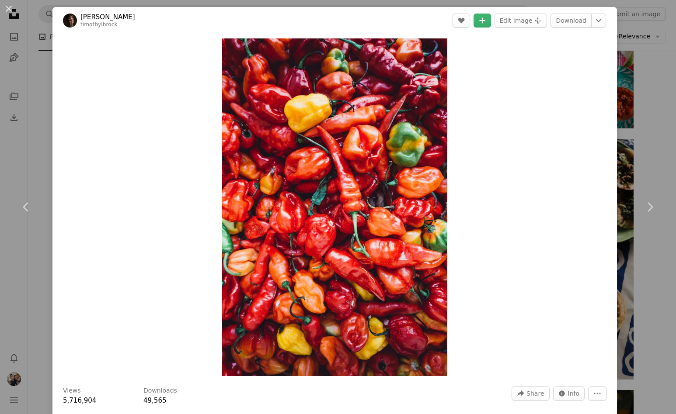
click at [648, 80] on div "An X shape Chevron left Chevron right [PERSON_NAME] timothylbrock A heart A plu…" at bounding box center [338, 207] width 676 height 414
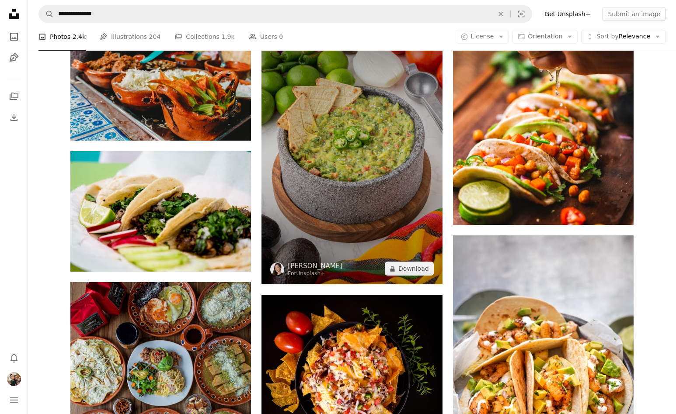
scroll to position [389, 0]
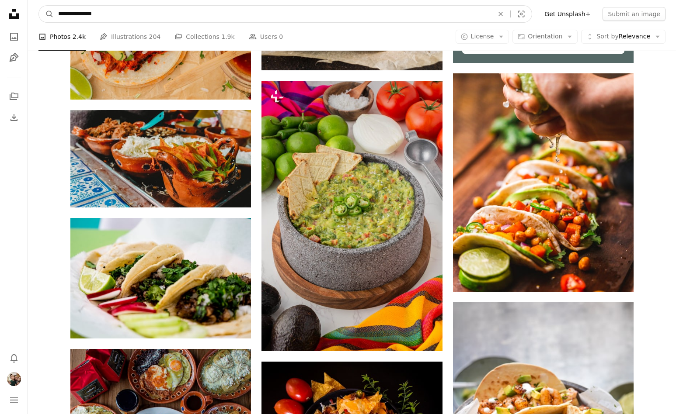
click at [152, 12] on input "**********" at bounding box center [272, 14] width 437 height 17
type input "*"
type input "**********"
click at [39, 6] on button "A magnifying glass" at bounding box center [46, 14] width 15 height 17
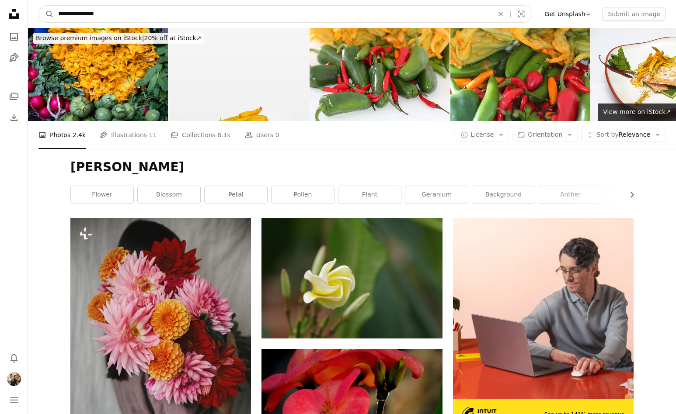
click at [152, 13] on input "**********" at bounding box center [272, 14] width 437 height 17
type input "*"
type input "*********"
click button "A magnifying glass" at bounding box center [46, 14] width 15 height 17
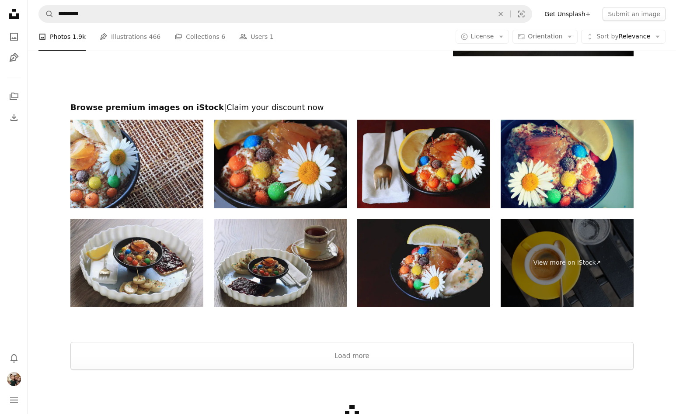
scroll to position [1941, 0]
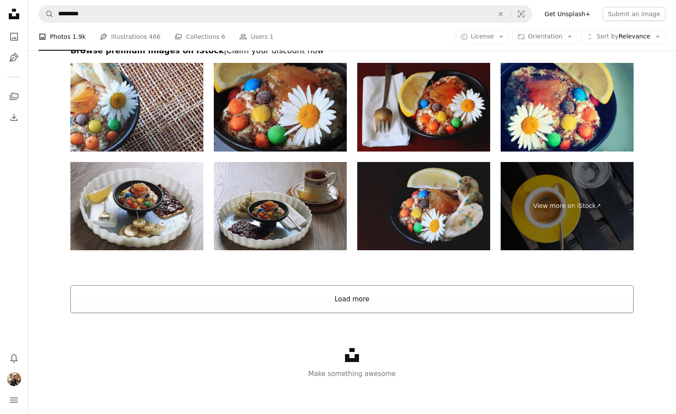
click at [352, 302] on button "Load more" at bounding box center [351, 299] width 563 height 28
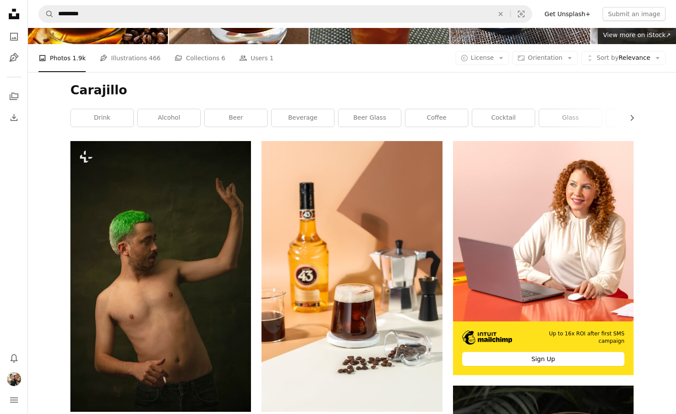
scroll to position [0, 0]
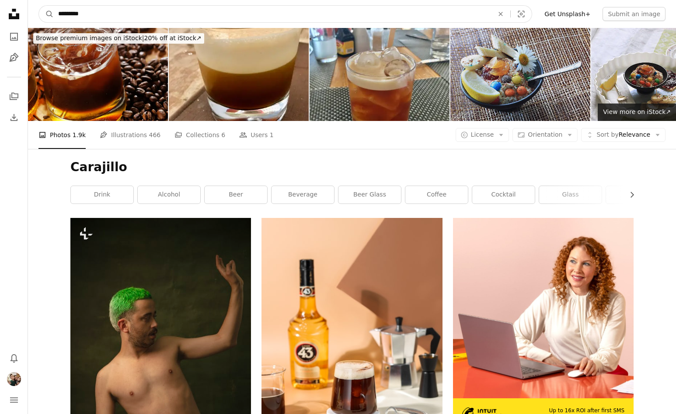
click at [119, 20] on input "*********" at bounding box center [272, 14] width 437 height 17
type input "*"
type input "*******"
click button "A magnifying glass" at bounding box center [46, 14] width 15 height 17
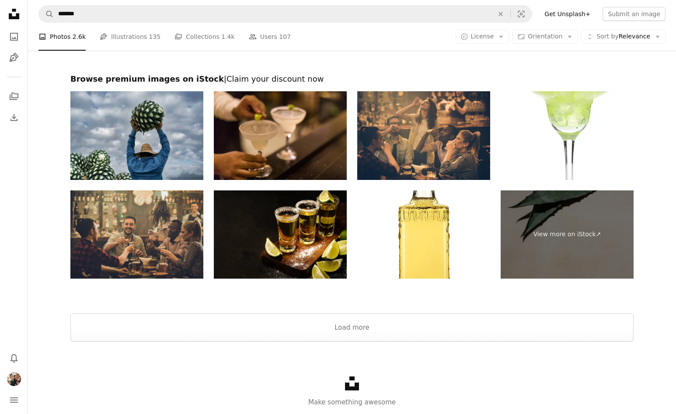
scroll to position [1986, 0]
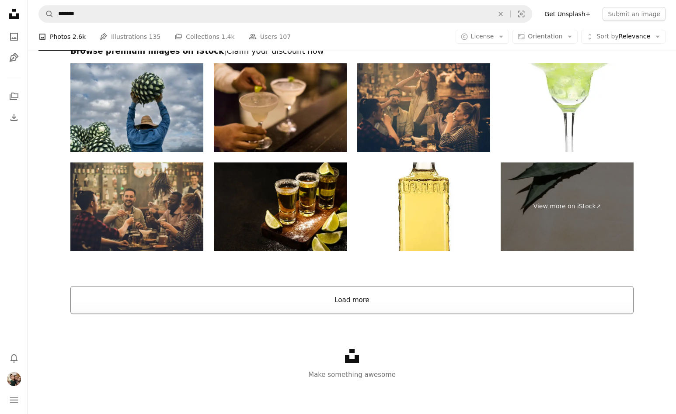
click at [344, 291] on button "Load more" at bounding box center [351, 300] width 563 height 28
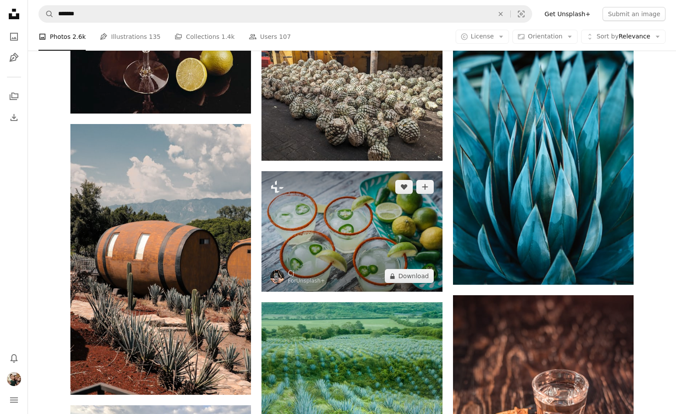
click at [370, 194] on img at bounding box center [351, 231] width 180 height 121
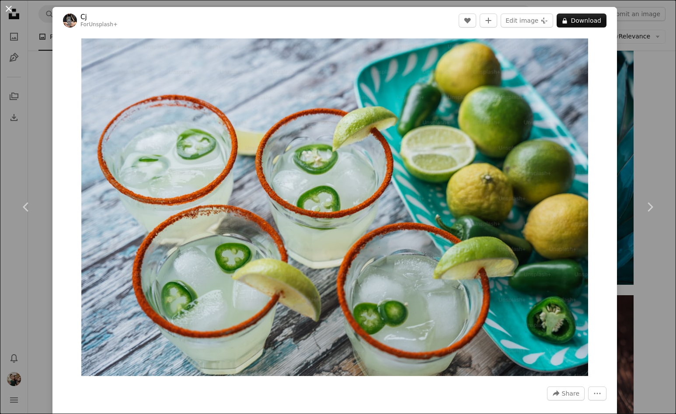
click at [12, 8] on button "An X shape" at bounding box center [8, 8] width 10 height 10
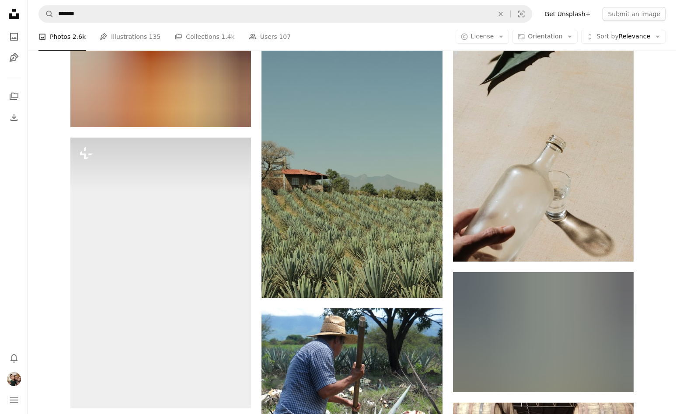
scroll to position [1159, 0]
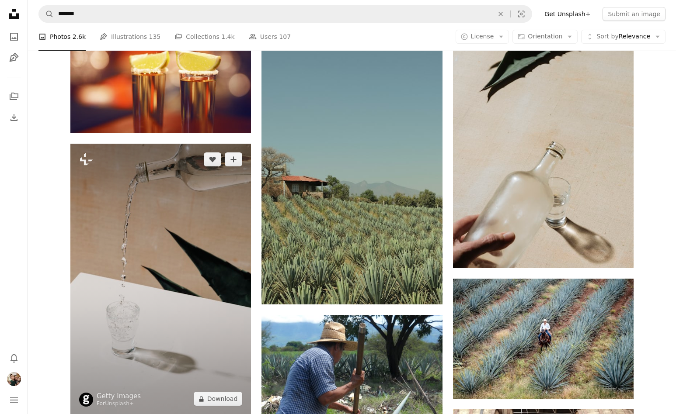
click at [151, 257] on img at bounding box center [160, 279] width 180 height 271
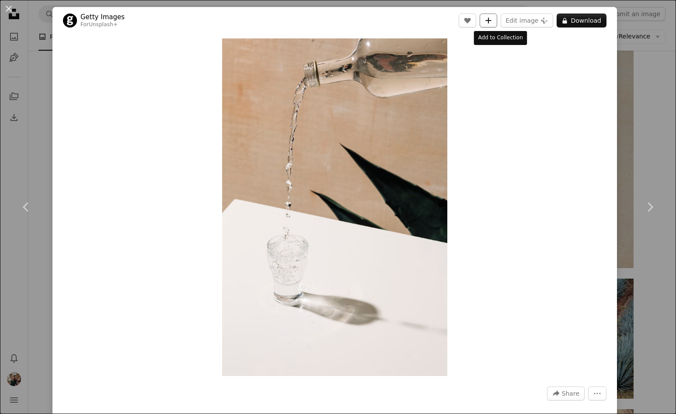
click at [491, 21] on icon "Add to Collection" at bounding box center [489, 20] width 6 height 6
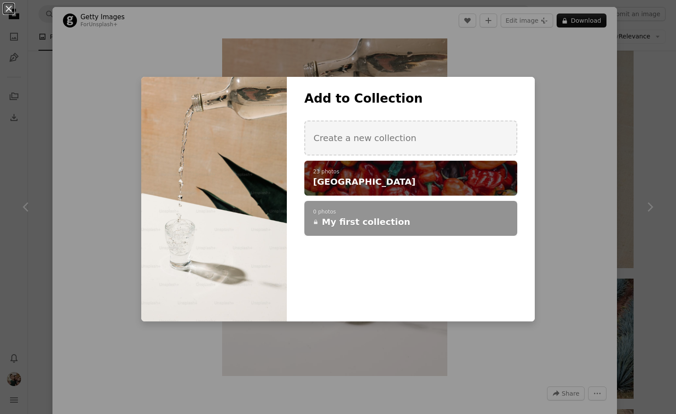
click at [416, 172] on p "23 photos" at bounding box center [410, 172] width 195 height 7
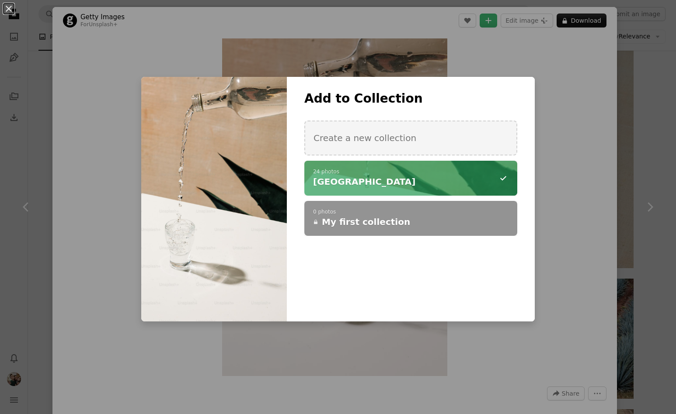
click at [33, 25] on div "An X shape Add to Collection Create a new collection A checkmark A minus sign 2…" at bounding box center [338, 207] width 676 height 414
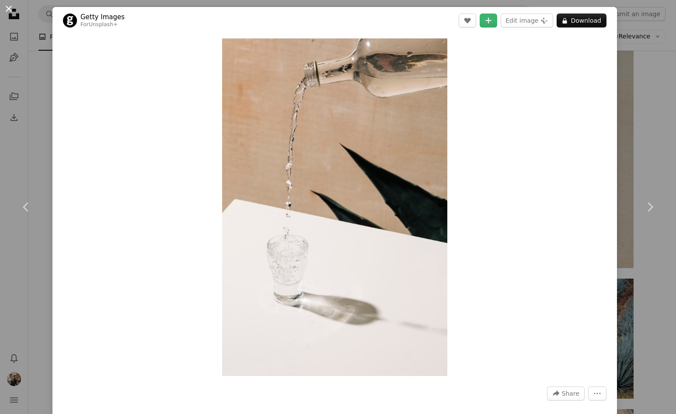
click at [4, 11] on button "An X shape" at bounding box center [8, 8] width 10 height 10
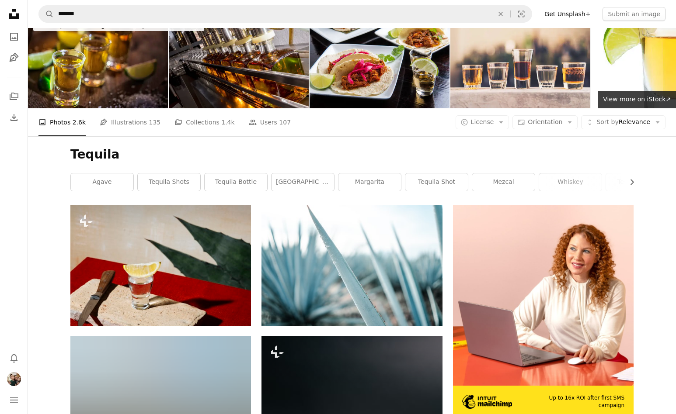
scroll to position [11, 0]
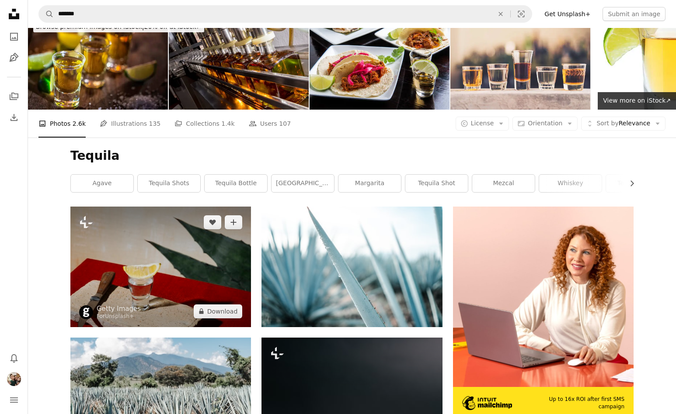
click at [224, 255] on img at bounding box center [160, 267] width 180 height 120
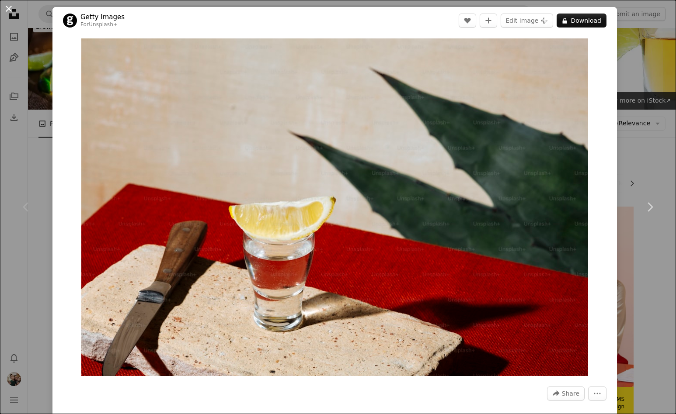
click at [10, 9] on button "An X shape" at bounding box center [8, 8] width 10 height 10
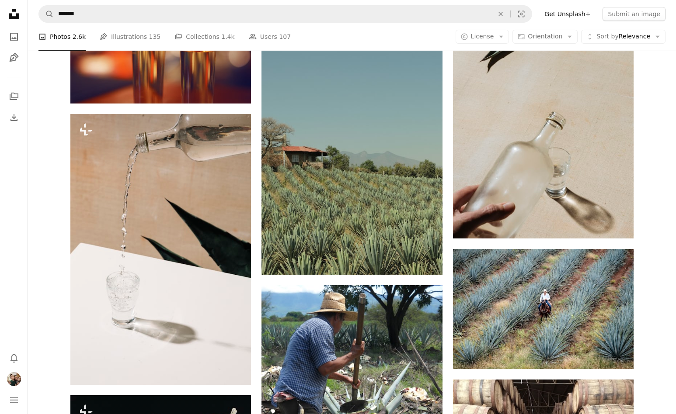
scroll to position [1205, 0]
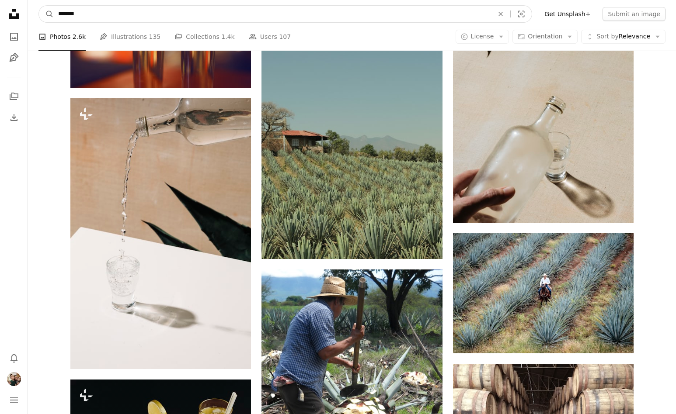
click at [167, 14] on input "*******" at bounding box center [272, 14] width 437 height 17
type input "**********"
click button "A magnifying glass" at bounding box center [46, 14] width 15 height 17
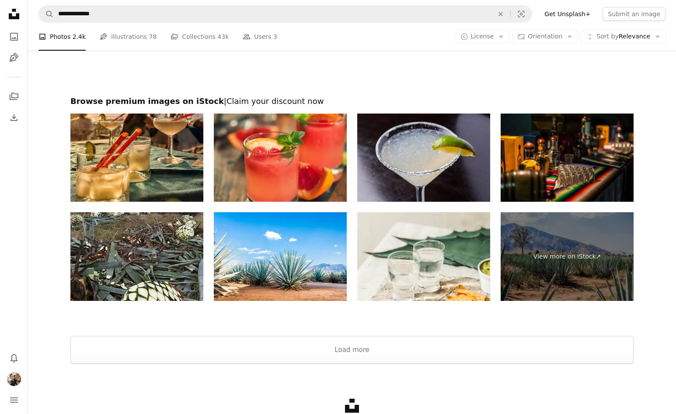
scroll to position [2135, 0]
